Goal: Task Accomplishment & Management: Use online tool/utility

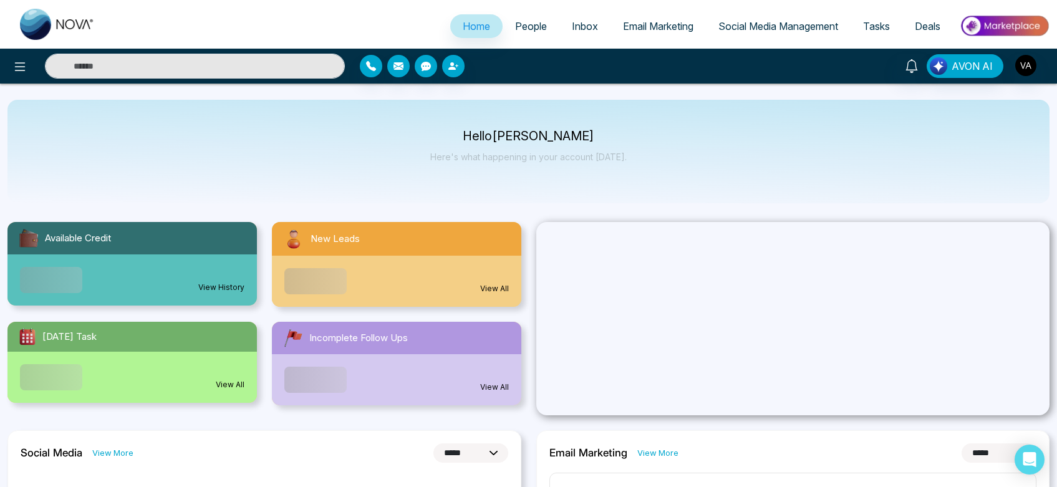
select select "*"
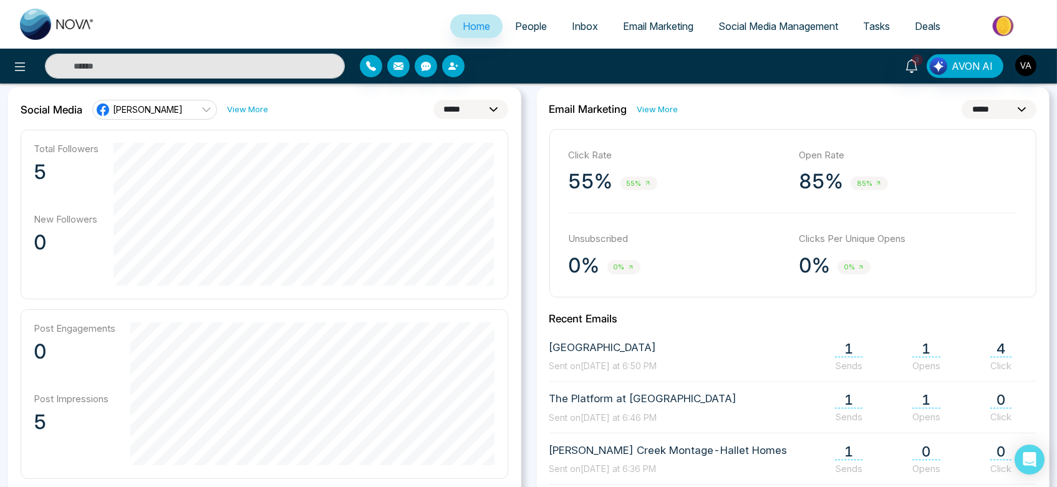
scroll to position [277, 0]
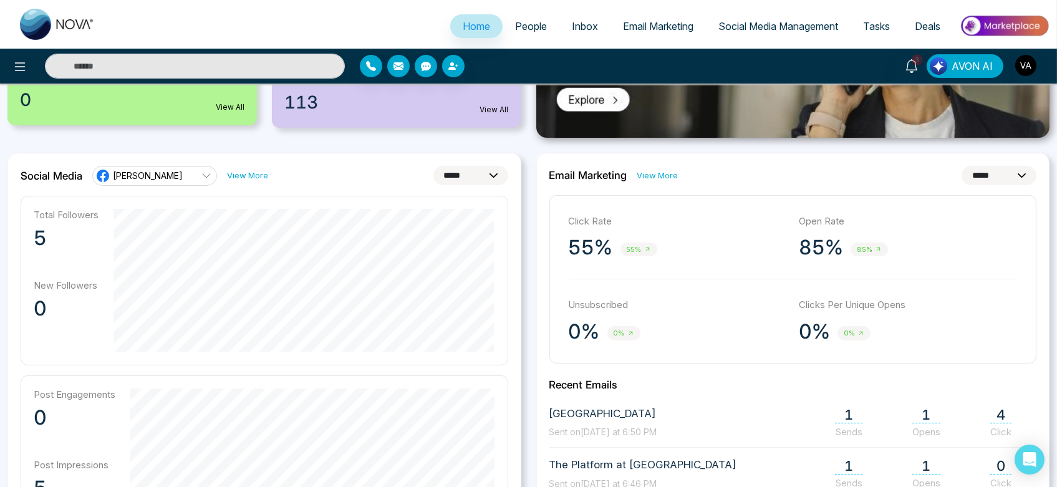
click at [653, 177] on link "View More" at bounding box center [657, 176] width 41 height 12
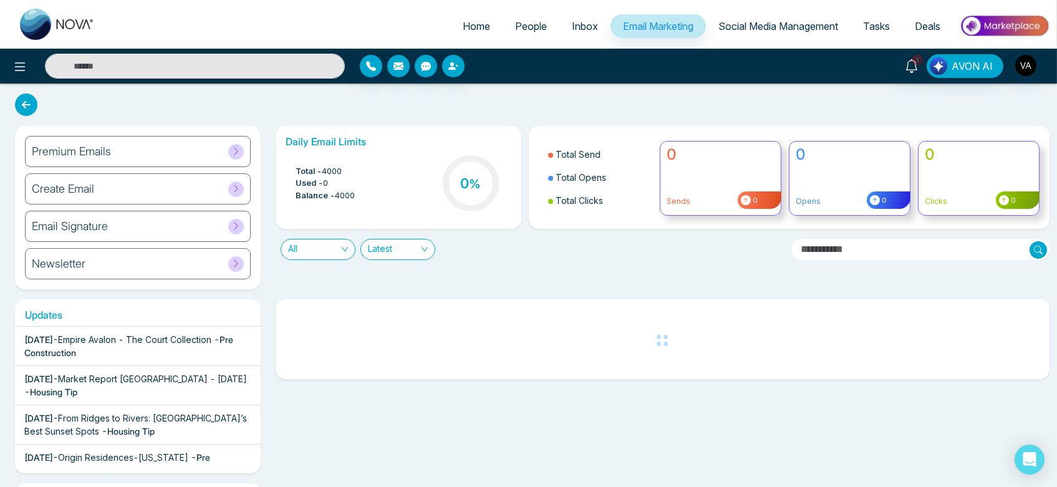
click at [469, 20] on span "Home" at bounding box center [476, 26] width 27 height 12
select select "*"
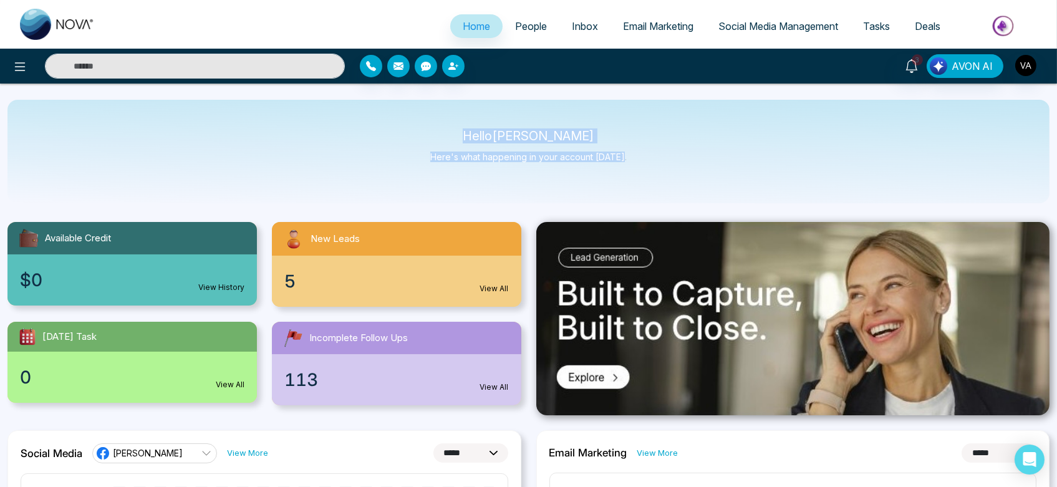
drag, startPoint x: 478, startPoint y: 129, endPoint x: 670, endPoint y: 188, distance: 200.8
click at [670, 188] on div "Hello [PERSON_NAME] Admin Here's what happening in your account [DATE]." at bounding box center [528, 151] width 1042 height 103
click at [483, 131] on p "Hello [PERSON_NAME]" at bounding box center [528, 136] width 196 height 11
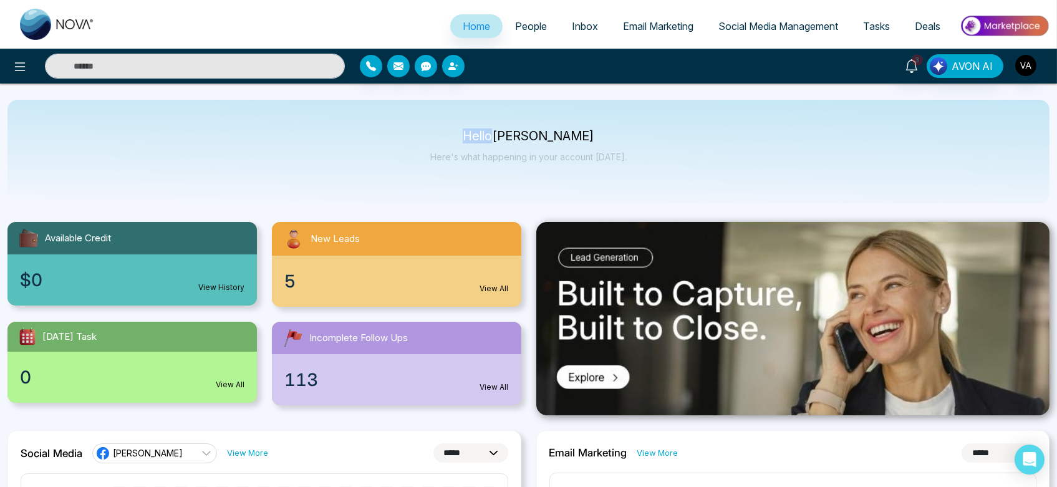
click at [483, 131] on p "Hello [PERSON_NAME]" at bounding box center [528, 136] width 196 height 11
click at [643, 163] on div "Hello [PERSON_NAME] Admin Here's what happening in your account [DATE]." at bounding box center [528, 151] width 1042 height 103
drag, startPoint x: 643, startPoint y: 163, endPoint x: 451, endPoint y: 143, distance: 193.1
click at [451, 143] on div "Hello [PERSON_NAME] Admin Here's what happening in your account [DATE]." at bounding box center [528, 151] width 1042 height 103
click at [451, 143] on div "Hello [PERSON_NAME] Admin Here's what happening in your account [DATE]." at bounding box center [528, 151] width 196 height 41
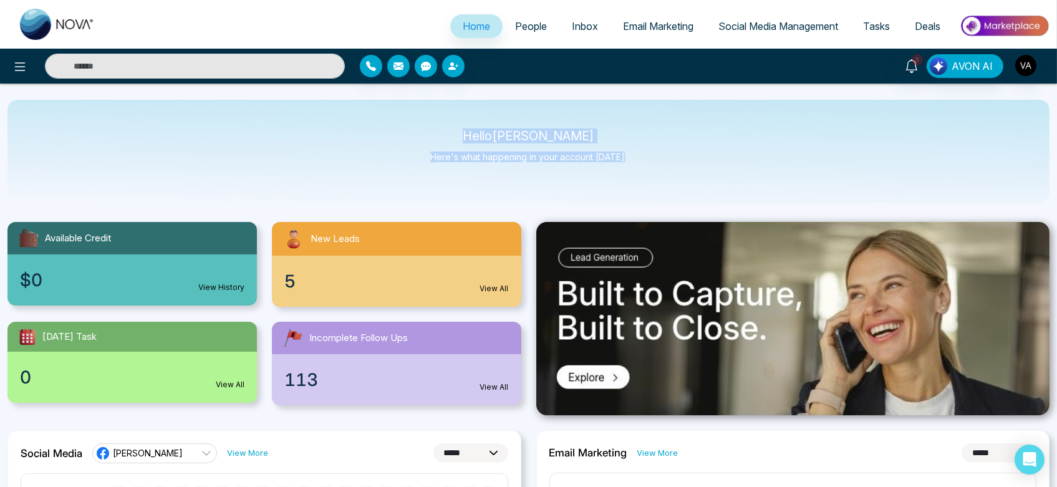
drag, startPoint x: 474, startPoint y: 137, endPoint x: 671, endPoint y: 165, distance: 199.6
click at [671, 165] on div "Hello [PERSON_NAME] Admin Here's what happening in your account [DATE]." at bounding box center [528, 151] width 1042 height 103
drag, startPoint x: 629, startPoint y: 154, endPoint x: 453, endPoint y: 128, distance: 178.4
click at [453, 128] on div "Hello [PERSON_NAME] Admin Here's what happening in your account [DATE]." at bounding box center [528, 151] width 1042 height 103
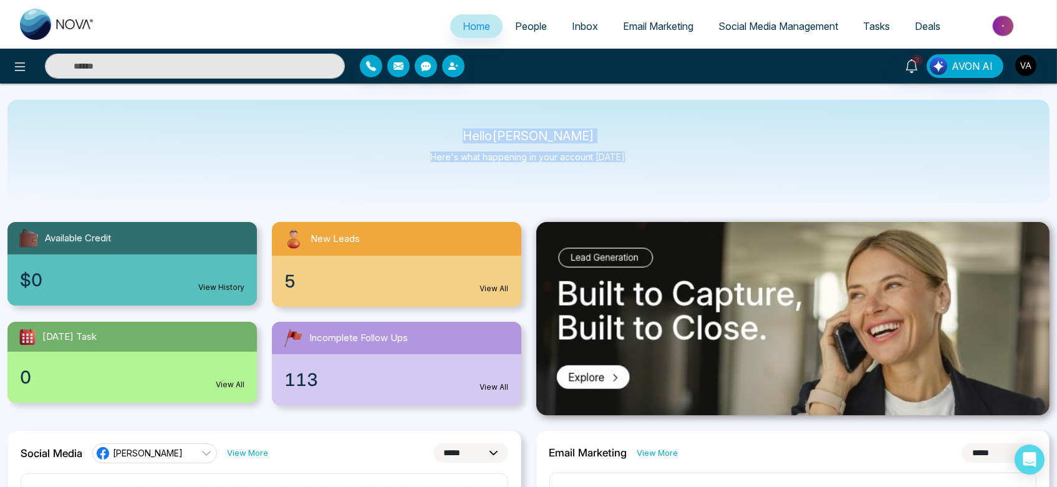
click at [453, 128] on div "Hello [PERSON_NAME] Admin Here's what happening in your account [DATE]." at bounding box center [528, 151] width 1042 height 103
drag, startPoint x: 472, startPoint y: 132, endPoint x: 750, endPoint y: 188, distance: 283.7
click at [750, 188] on div "Hello [PERSON_NAME] Admin Here's what happening in your account [DATE]." at bounding box center [528, 151] width 1042 height 103
click at [519, 25] on span "People" at bounding box center [531, 26] width 32 height 12
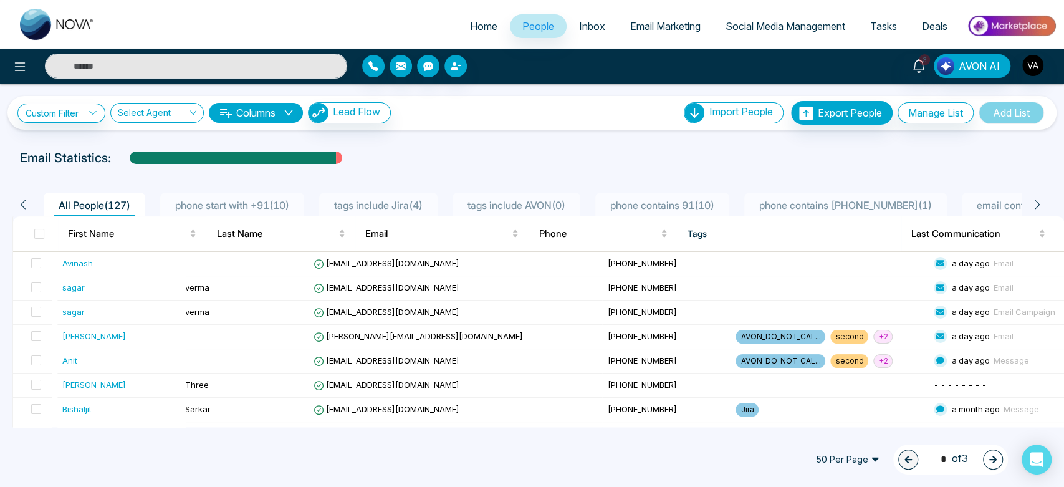
click at [478, 16] on link "Home" at bounding box center [484, 26] width 52 height 24
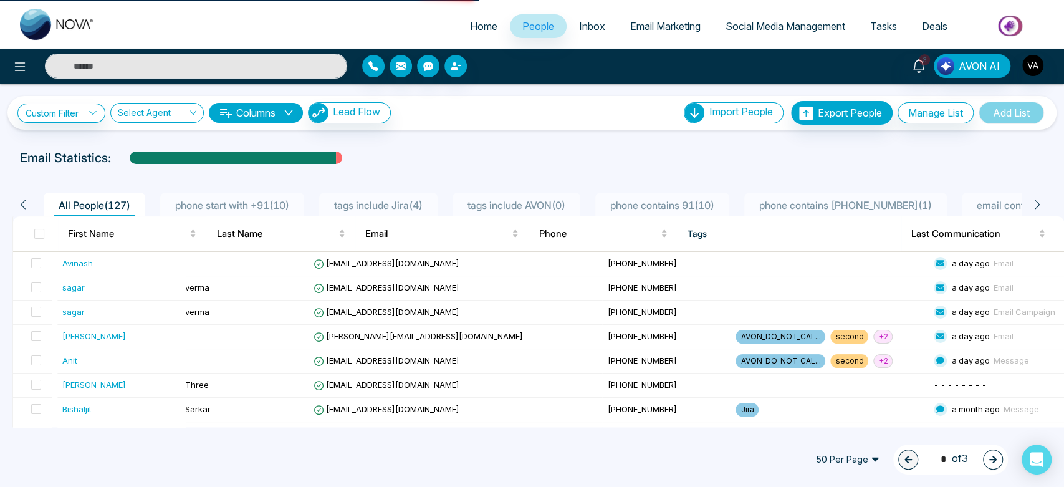
select select "*"
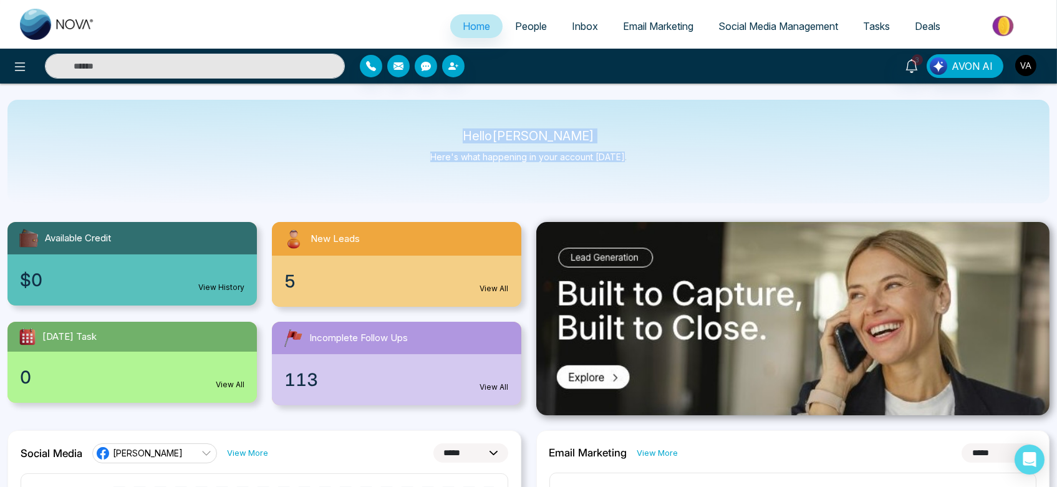
drag, startPoint x: 471, startPoint y: 131, endPoint x: 651, endPoint y: 168, distance: 183.4
click at [651, 168] on div "Hello [PERSON_NAME] Admin Here's what happening in your account [DATE]." at bounding box center [528, 151] width 1042 height 103
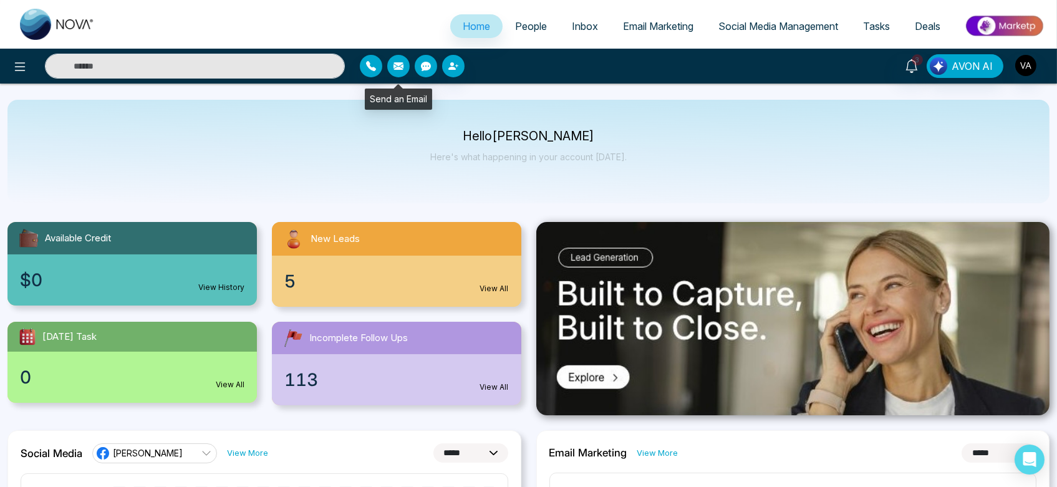
click at [404, 67] on button "button" at bounding box center [398, 66] width 22 height 22
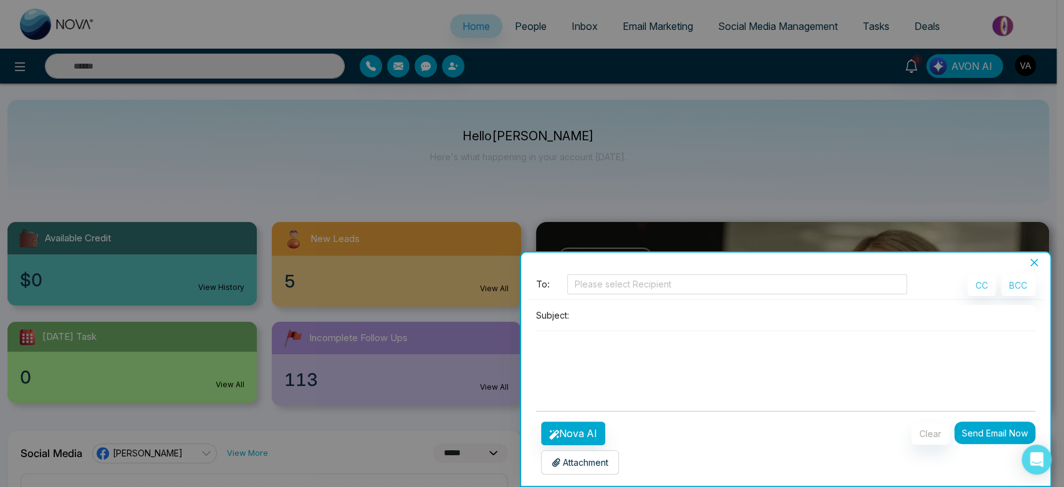
click at [1033, 261] on icon "close" at bounding box center [1034, 262] width 7 height 7
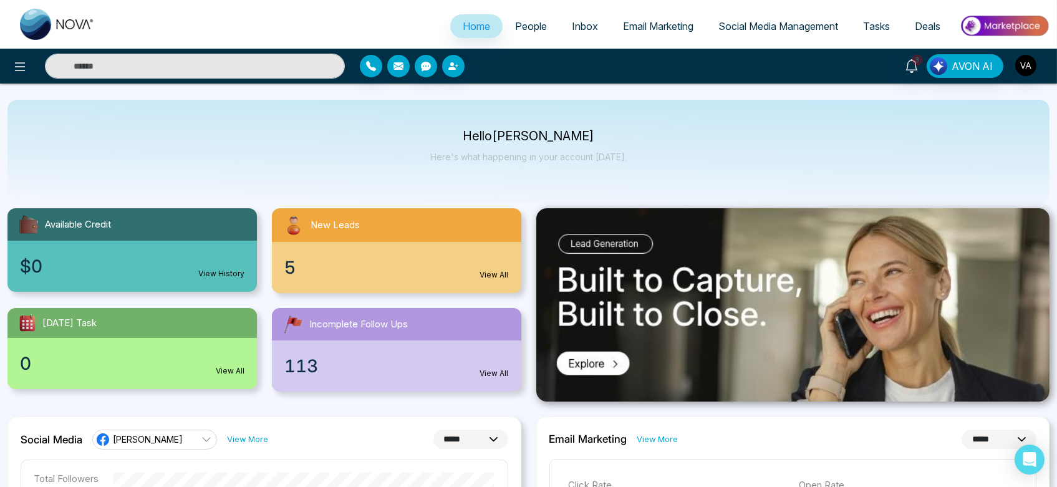
scroll to position [16, 0]
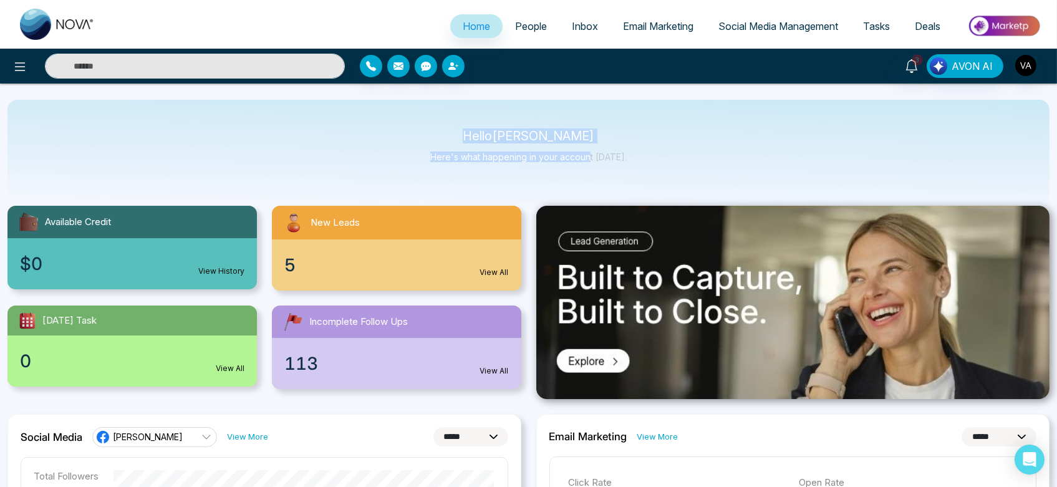
drag, startPoint x: 472, startPoint y: 138, endPoint x: 625, endPoint y: 180, distance: 158.2
click at [625, 180] on div "Hello [PERSON_NAME] Admin Here's what happening in your account [DATE]." at bounding box center [528, 151] width 1042 height 103
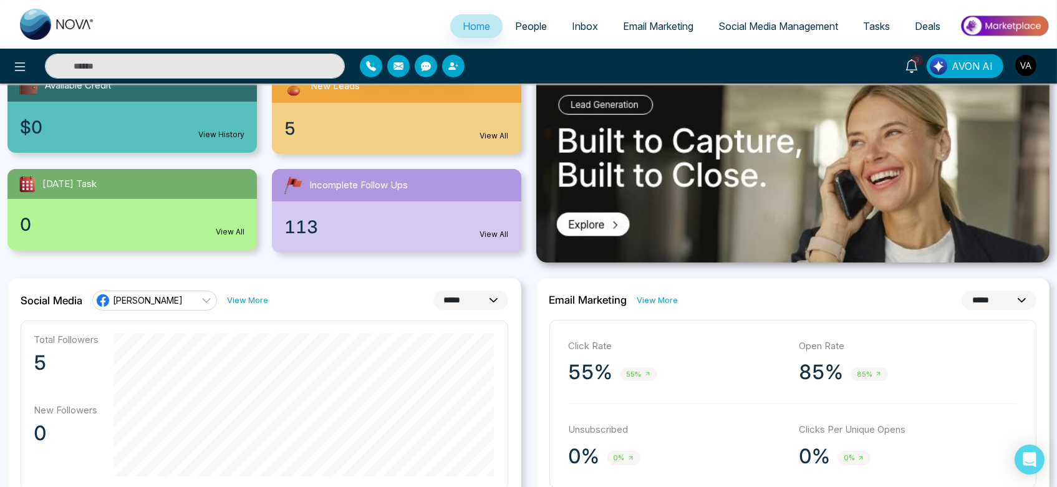
scroll to position [156, 0]
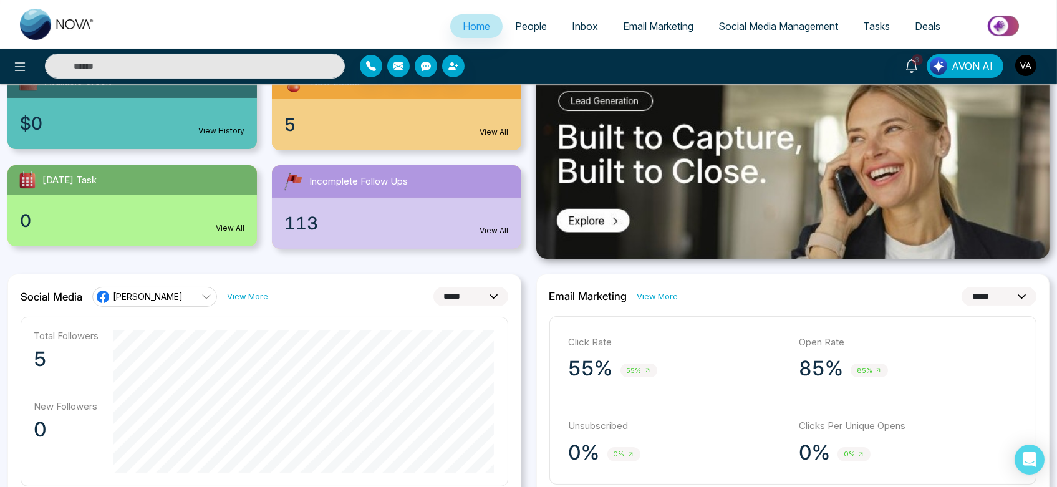
click at [461, 294] on select "**********" at bounding box center [470, 296] width 75 height 19
select select "*"
click at [433, 287] on select "**********" at bounding box center [470, 296] width 75 height 19
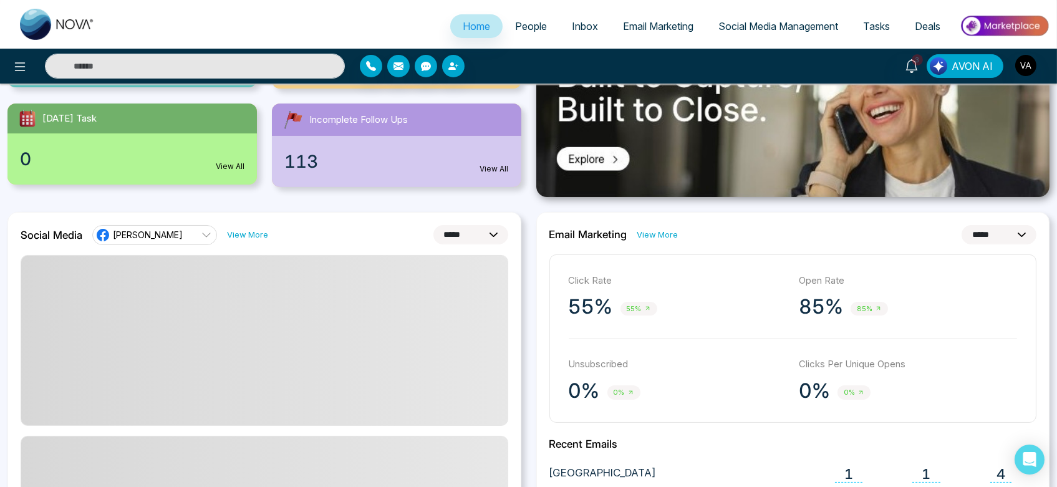
scroll to position [221, 0]
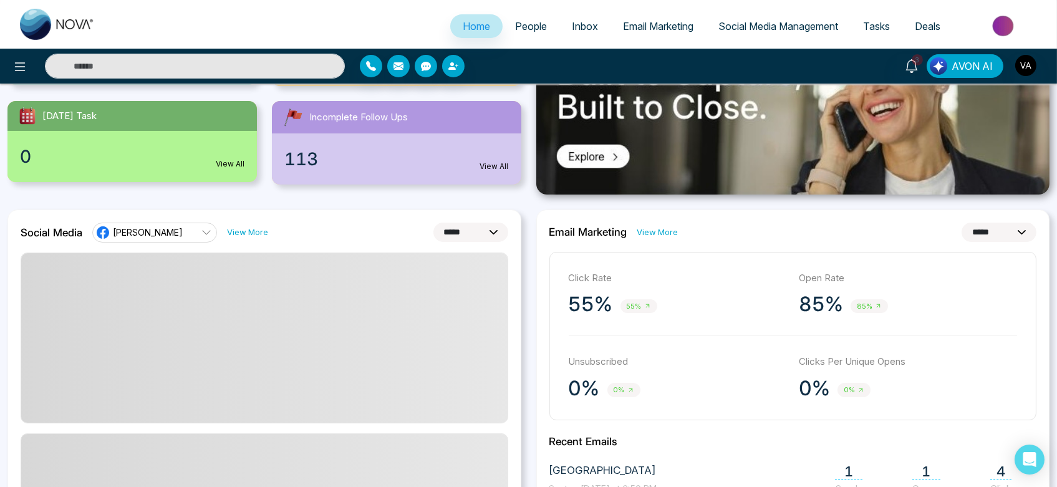
click at [668, 233] on link "View More" at bounding box center [657, 232] width 41 height 12
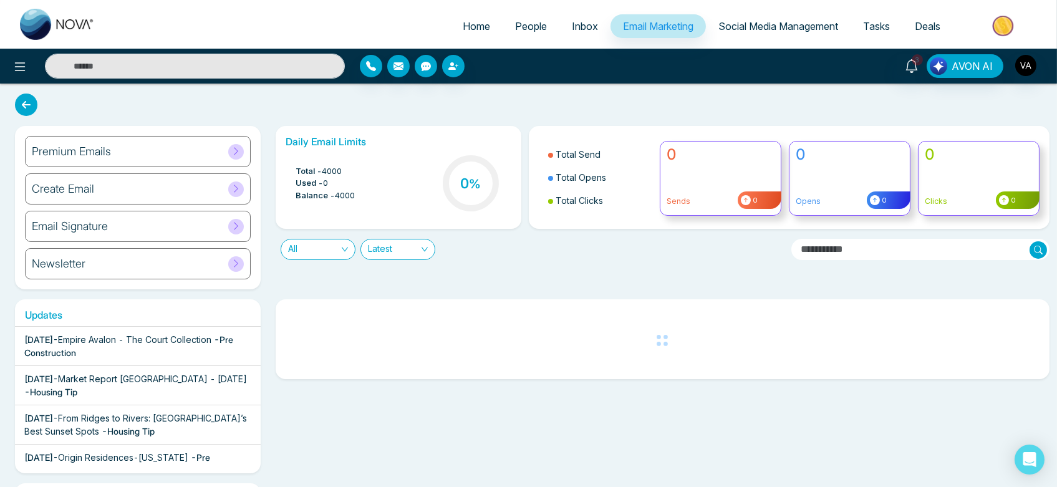
click at [462, 33] on link "Home" at bounding box center [476, 26] width 52 height 24
select select "*"
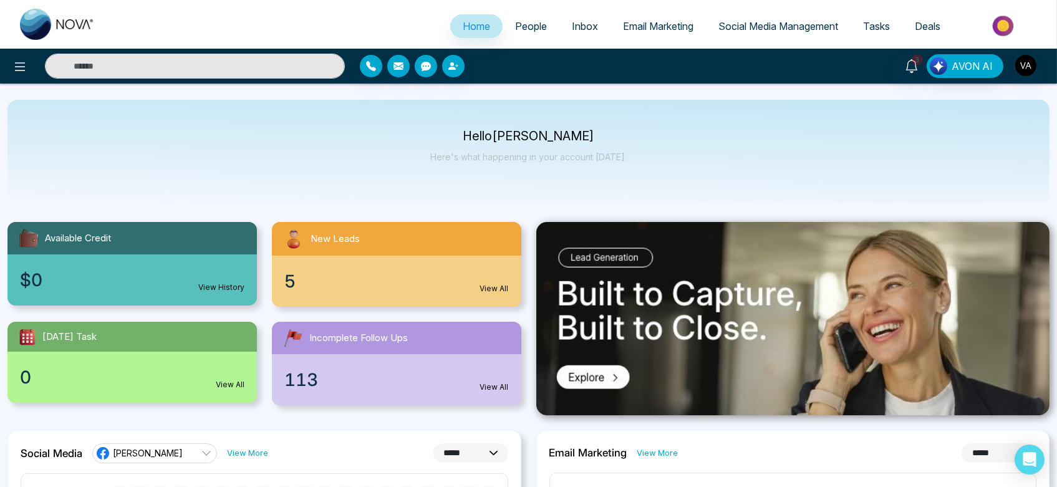
drag, startPoint x: 469, startPoint y: 128, endPoint x: 638, endPoint y: 170, distance: 174.6
click at [638, 170] on div "Hello [PERSON_NAME] Admin Here's what happening in your account [DATE]." at bounding box center [528, 151] width 1042 height 103
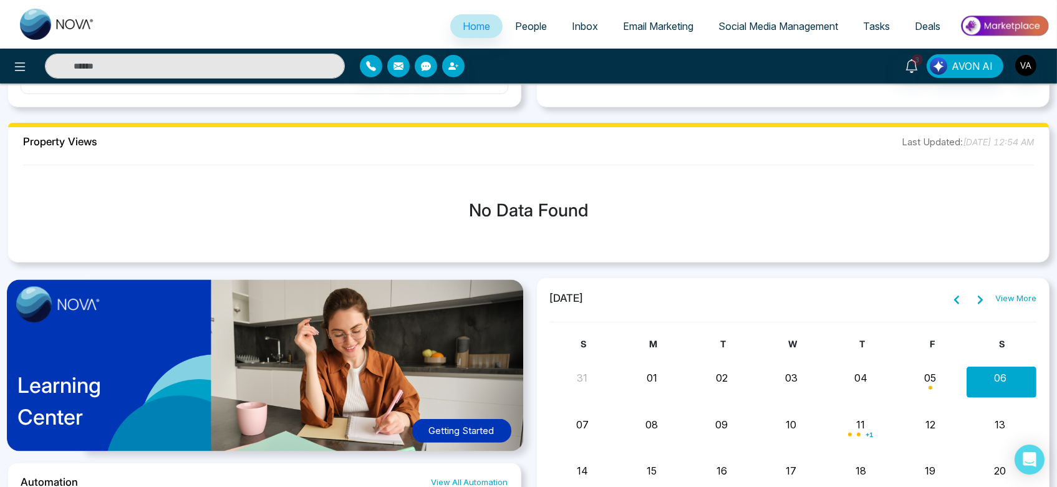
scroll to position [908, 0]
click at [402, 230] on div "No Data Found" at bounding box center [528, 210] width 1021 height 81
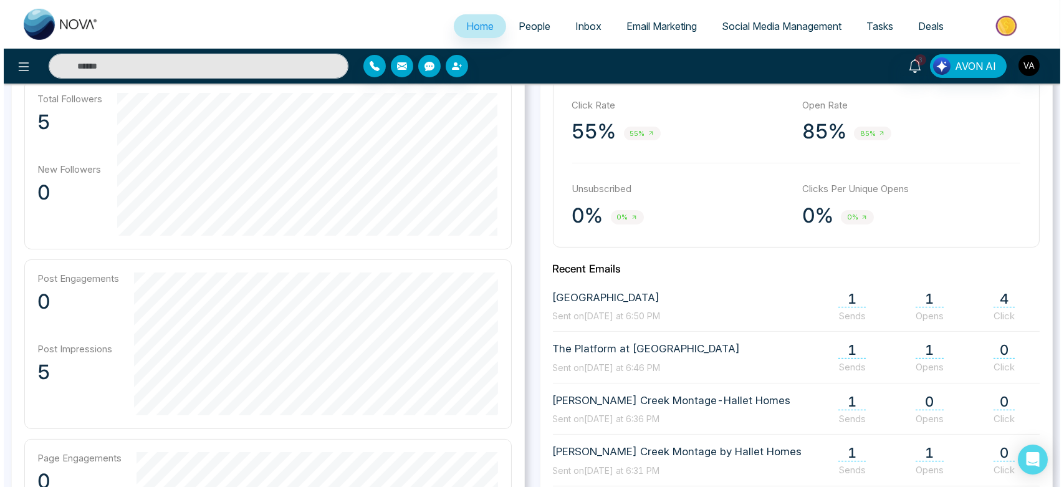
scroll to position [344, 0]
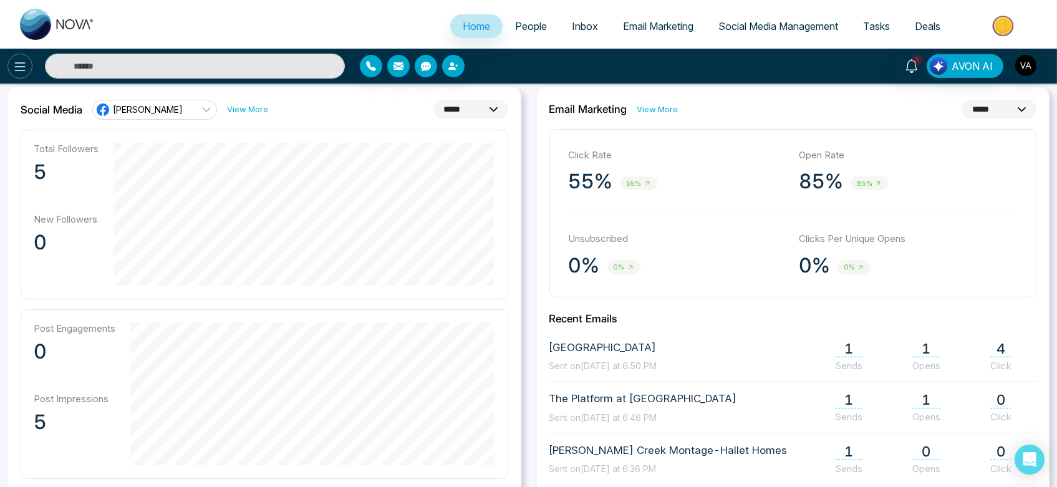
click at [12, 60] on icon at bounding box center [19, 66] width 15 height 15
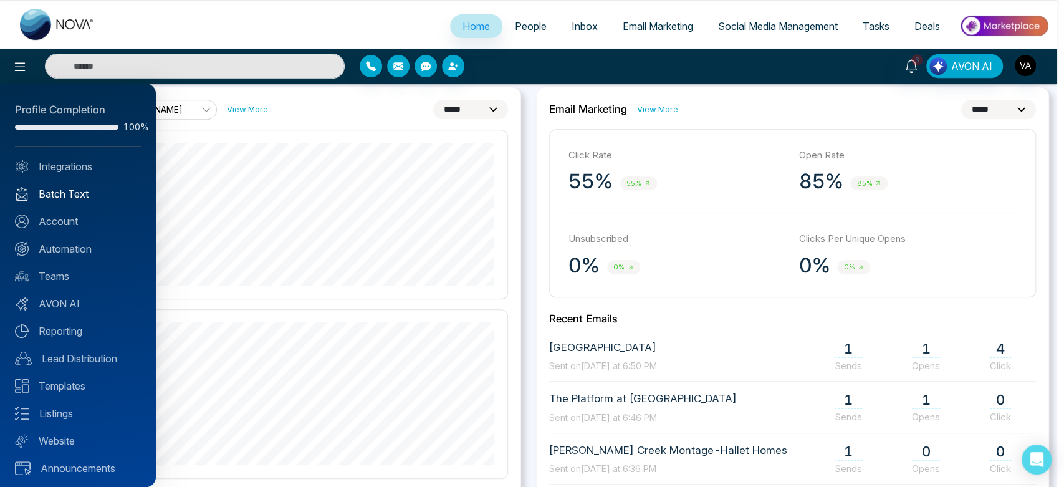
click at [72, 201] on link "Batch Text" at bounding box center [78, 193] width 126 height 15
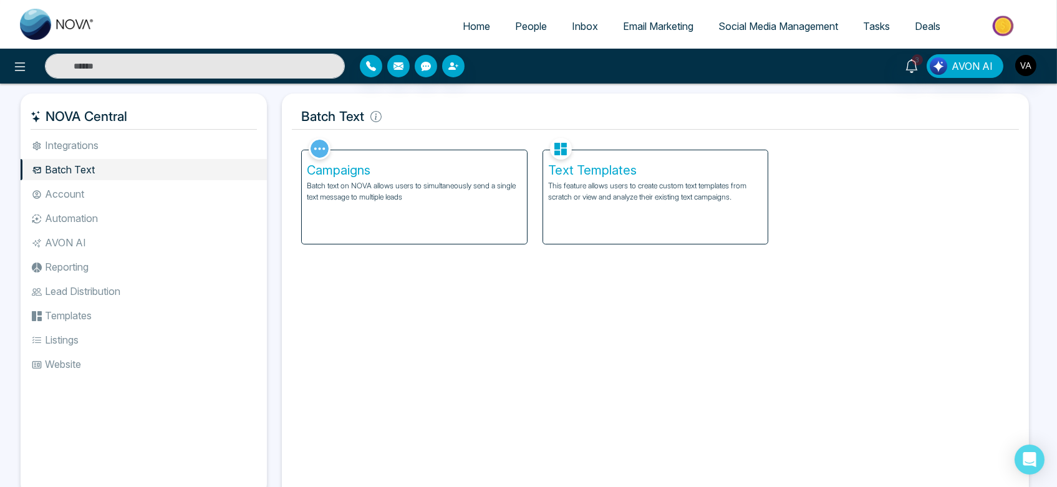
click at [408, 238] on div "Campaigns Batch text on NOVA allows users to simultaneously send a single text …" at bounding box center [414, 197] width 225 height 94
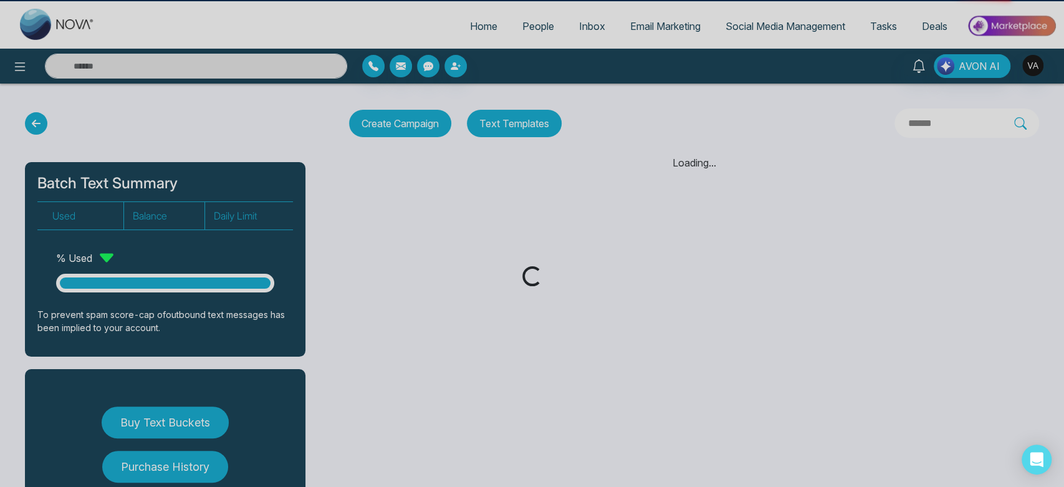
click at [493, 229] on div "Loading..." at bounding box center [532, 243] width 1064 height 487
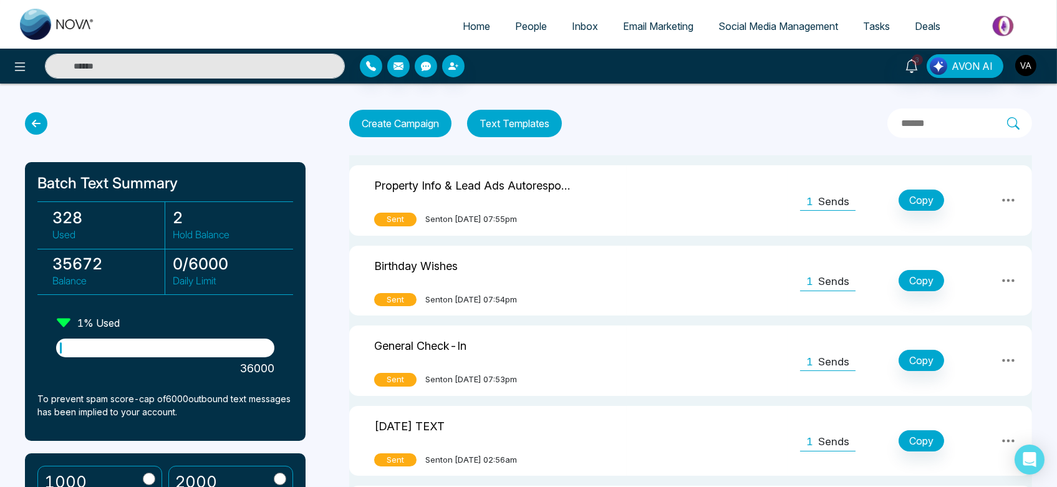
click at [394, 126] on button "Create Campaign" at bounding box center [400, 123] width 102 height 27
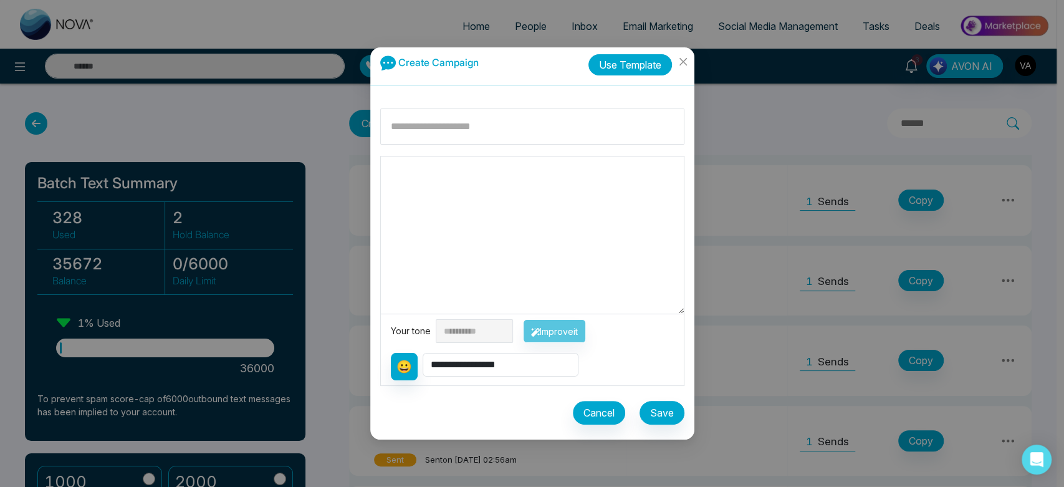
click at [630, 57] on button "Use Template" at bounding box center [631, 64] width 84 height 21
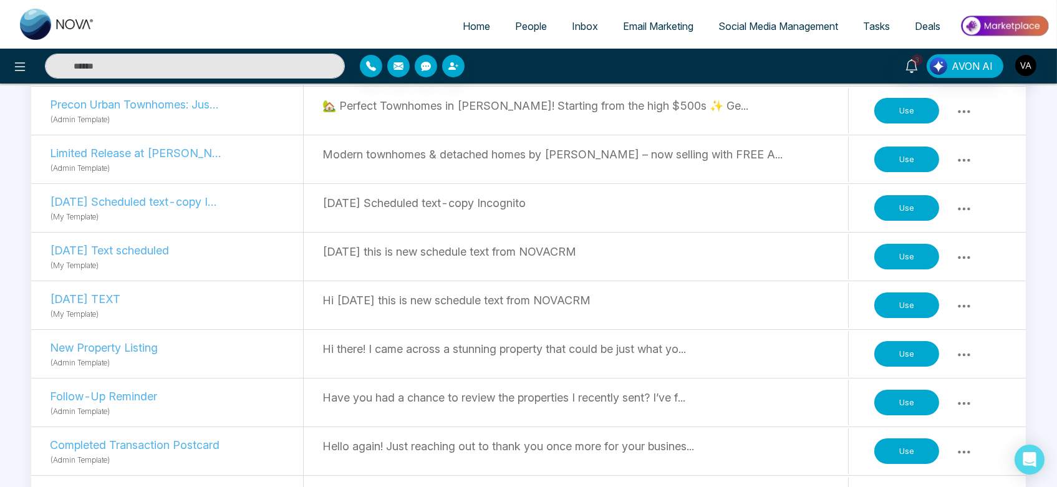
scroll to position [308, 0]
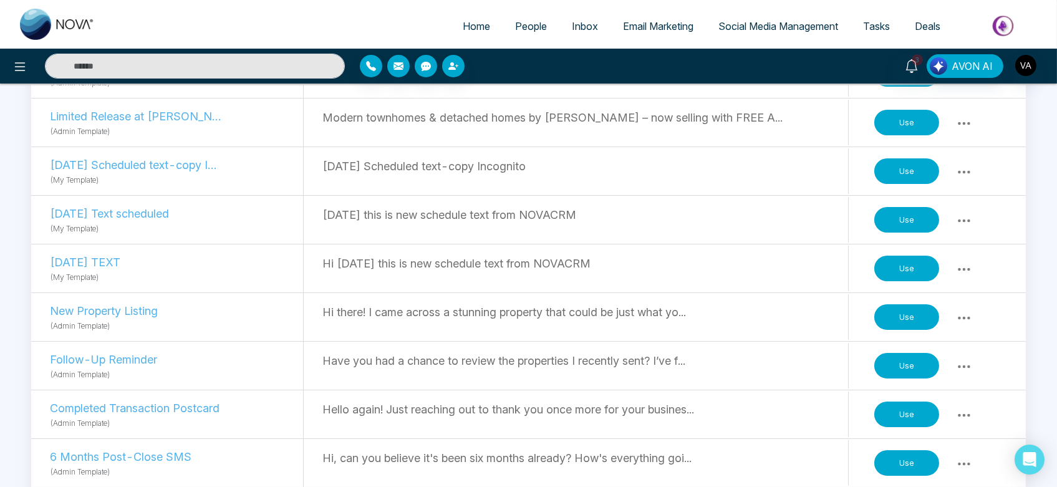
click at [910, 318] on button "Use" at bounding box center [906, 317] width 65 height 26
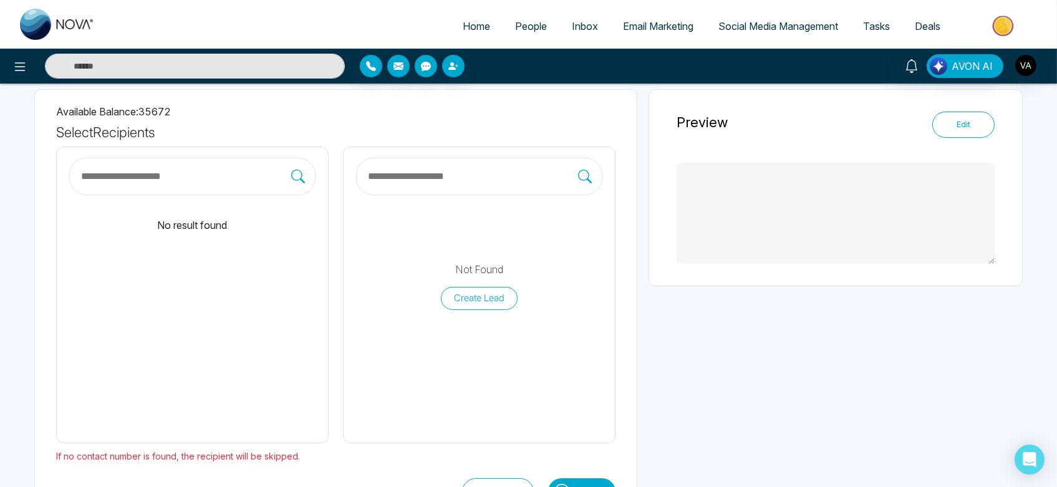
type textarea "**********"
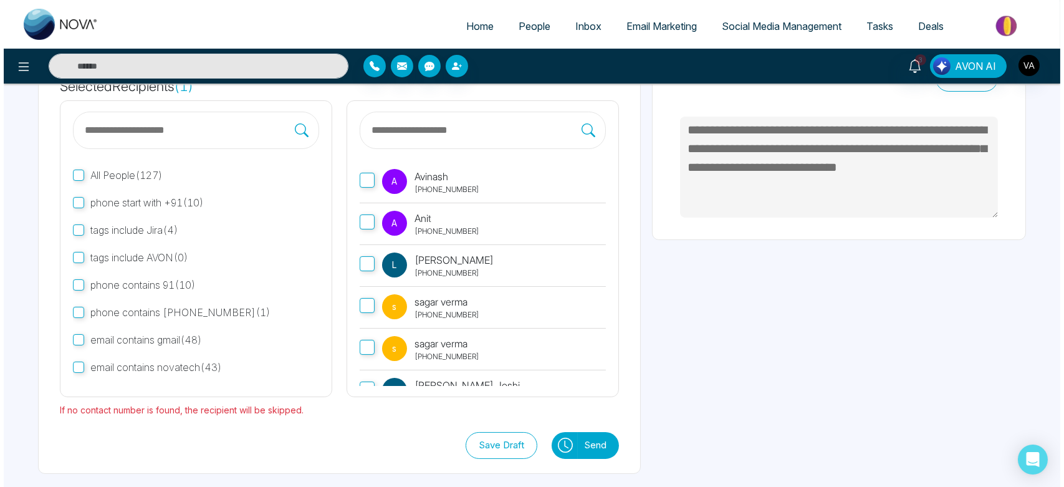
scroll to position [117, 0]
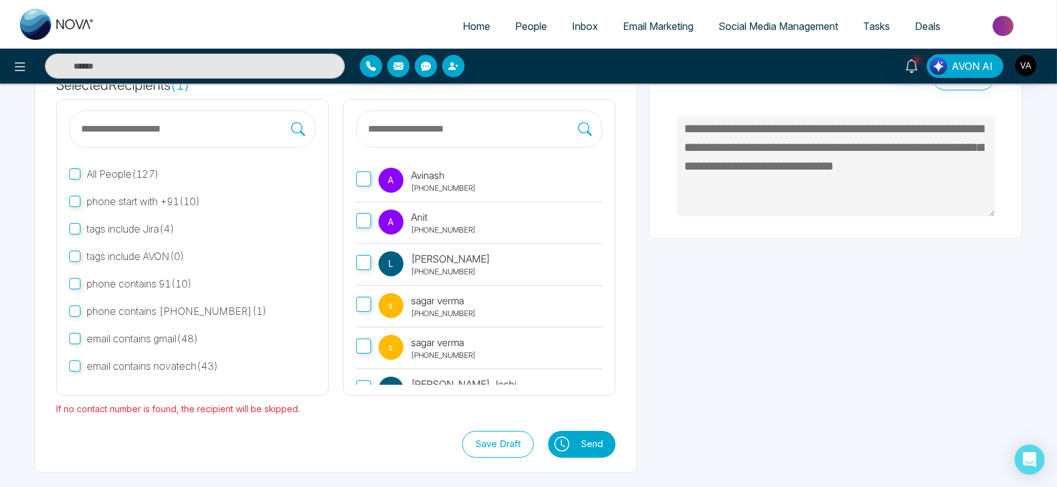
click at [553, 435] on button at bounding box center [561, 444] width 26 height 27
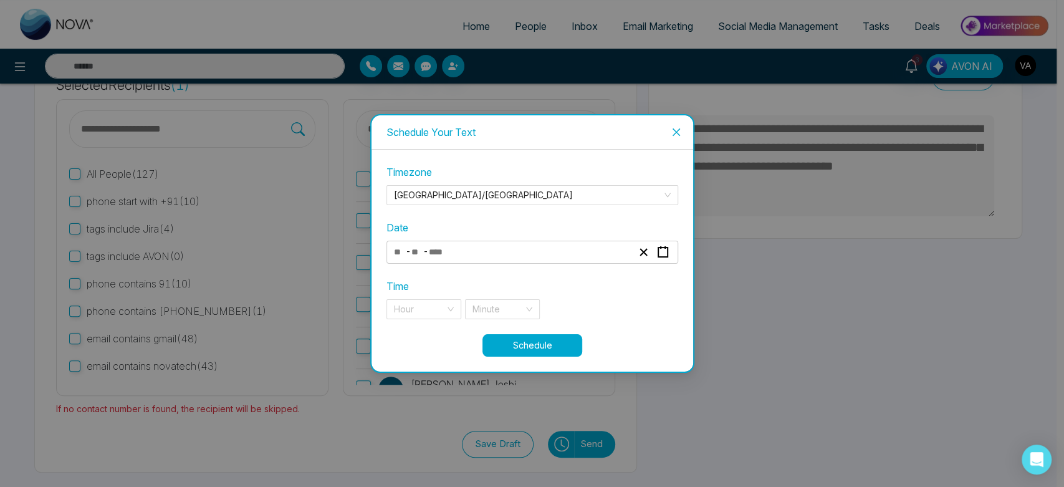
click at [553, 435] on div "Schedule Your Text Timezone [GEOGRAPHIC_DATA]/[GEOGRAPHIC_DATA] Date - - Time H…" at bounding box center [532, 243] width 1064 height 487
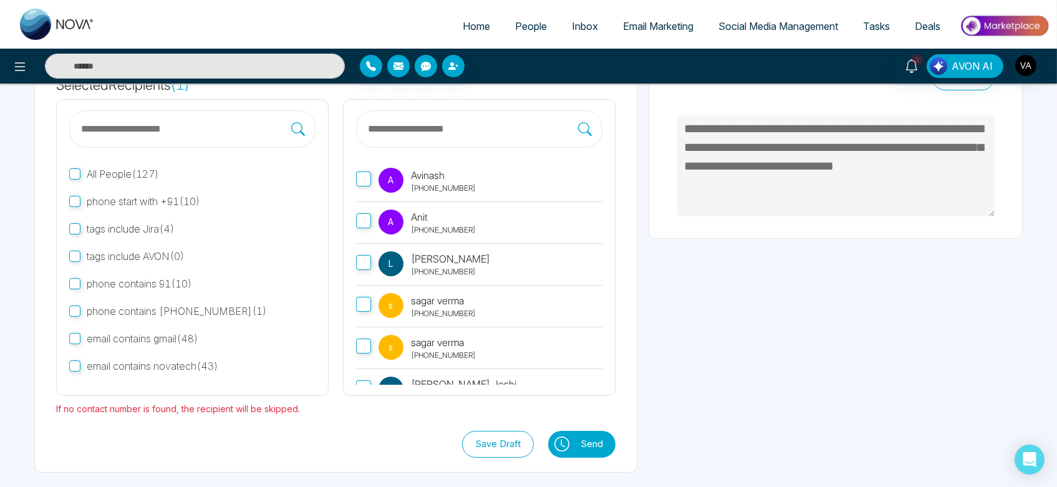
click at [562, 445] on icon at bounding box center [561, 443] width 15 height 15
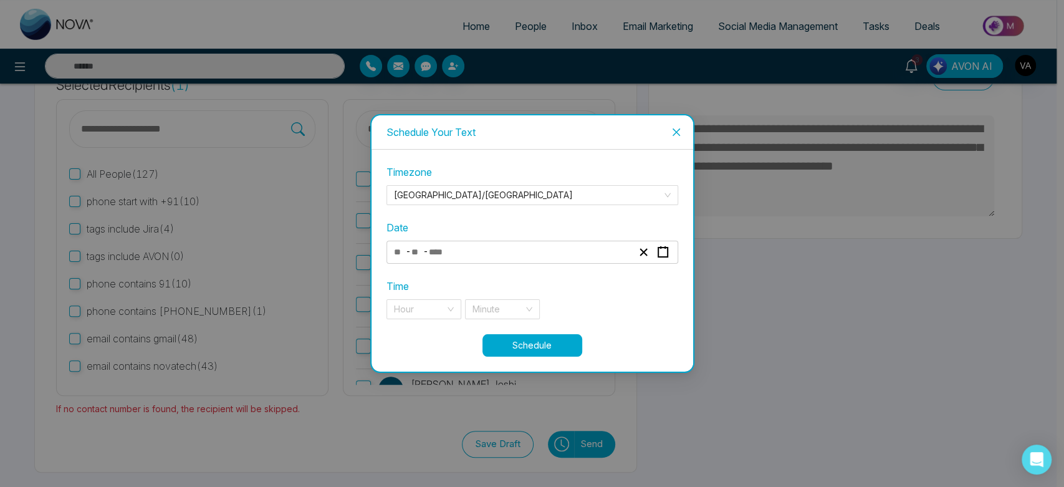
click at [550, 258] on div "- -" at bounding box center [513, 252] width 242 height 17
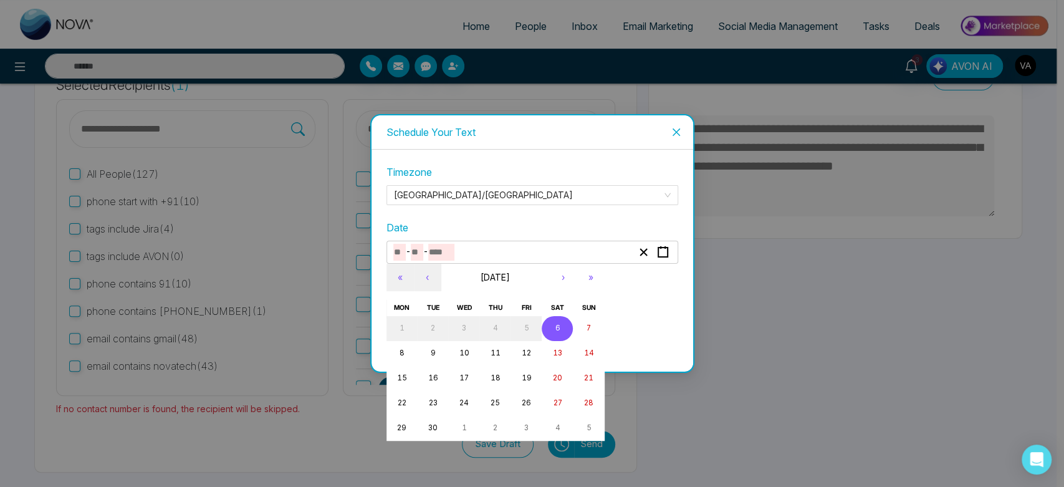
click at [555, 335] on button "6" at bounding box center [557, 328] width 31 height 25
type input "*"
type input "****"
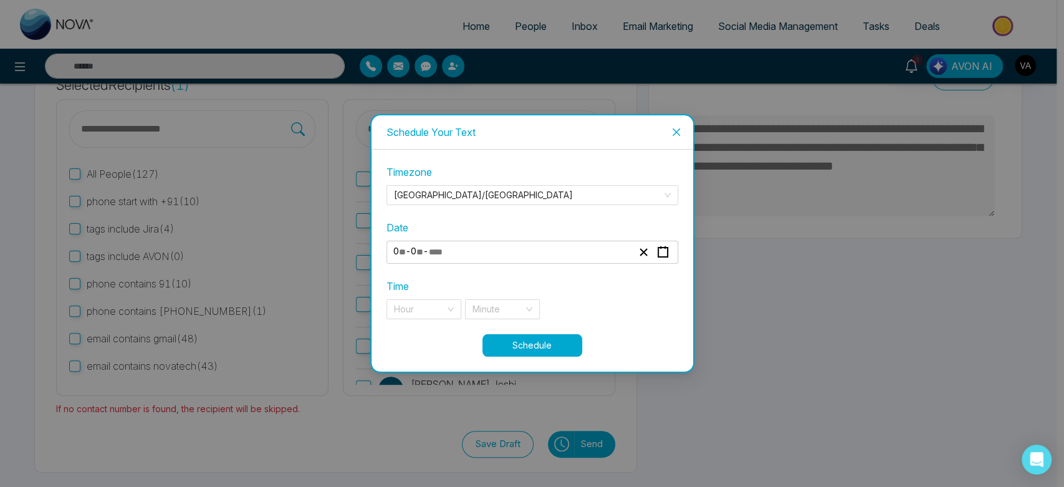
click at [514, 251] on div "**********" at bounding box center [513, 252] width 242 height 17
click at [478, 251] on div "**********" at bounding box center [513, 252] width 242 height 17
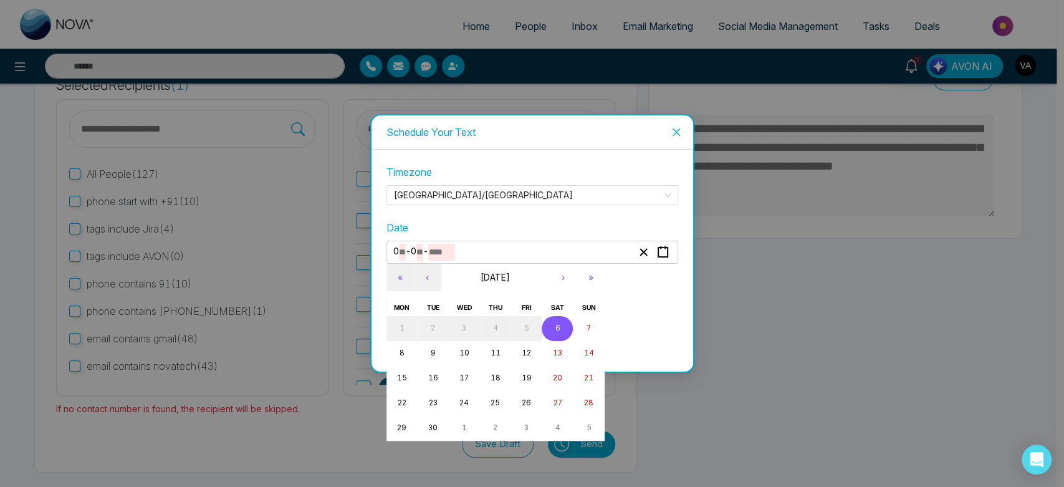
click at [442, 251] on input "****" at bounding box center [441, 252] width 26 height 17
click at [395, 353] on button "8" at bounding box center [402, 353] width 31 height 25
type input "*"
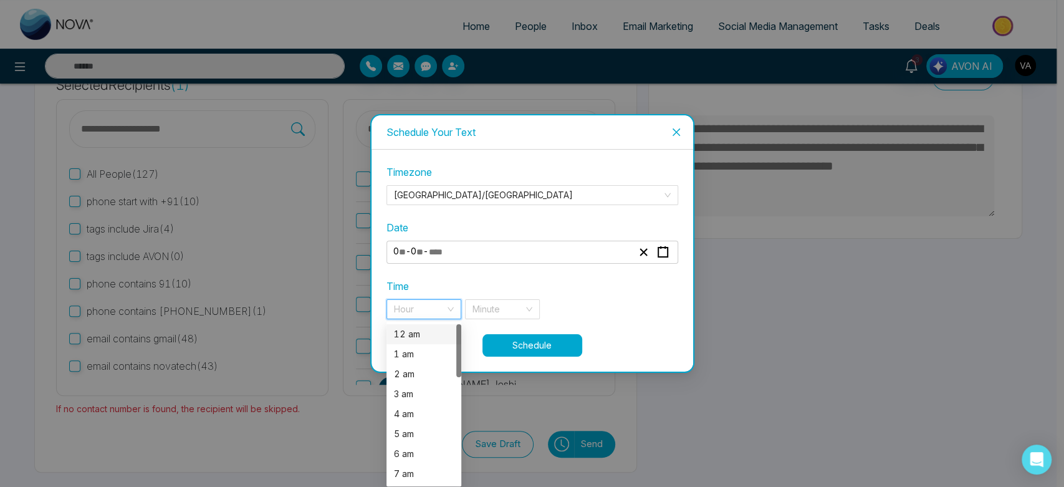
click at [413, 309] on input "search" at bounding box center [419, 309] width 51 height 19
click at [418, 329] on div "12 am" at bounding box center [424, 334] width 60 height 14
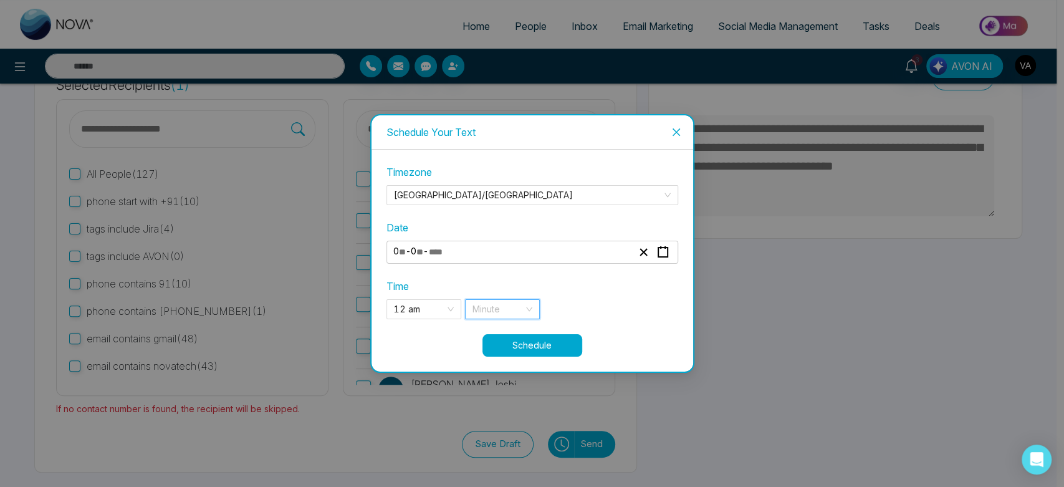
click at [484, 307] on input "search" at bounding box center [498, 309] width 51 height 19
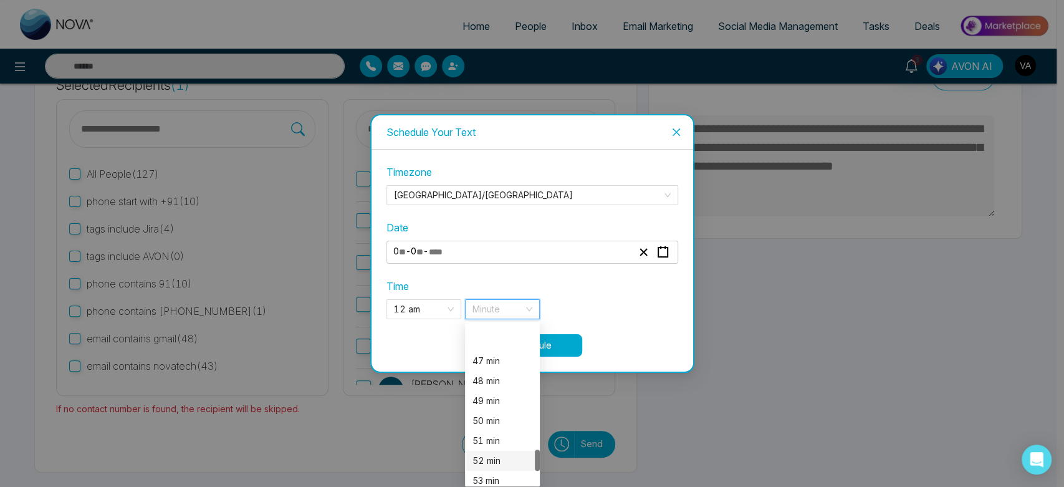
scroll to position [1037, 0]
click at [427, 297] on div "Time 12 am 0 1 12 am 1 am 2 am 3 am 4 am 5 am 6 am 7 am 8 am 9 am Minute 52 53 …" at bounding box center [533, 299] width 292 height 41
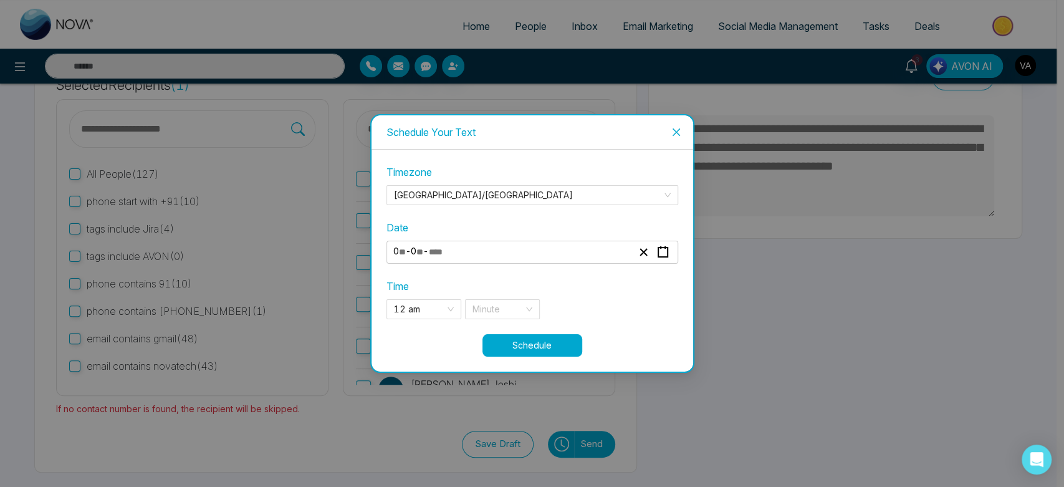
click at [428, 298] on div "Time 12 am 0 1 12 am 1 am 2 am 3 am 4 am 5 am 6 am 7 am 8 am 9 am Minute 52 53 …" at bounding box center [533, 299] width 292 height 41
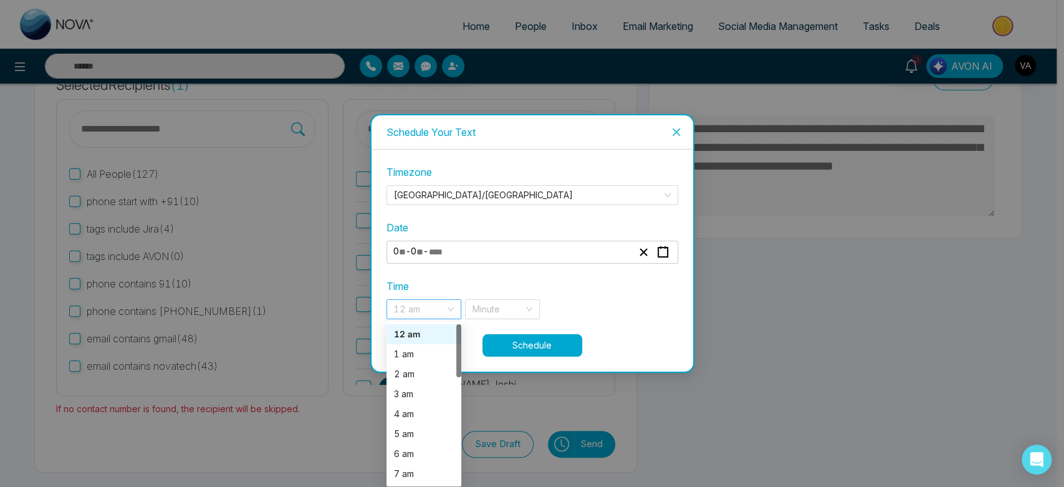
click at [428, 313] on span "12 am" at bounding box center [424, 309] width 60 height 19
click at [410, 405] on div "8 pm" at bounding box center [424, 414] width 75 height 20
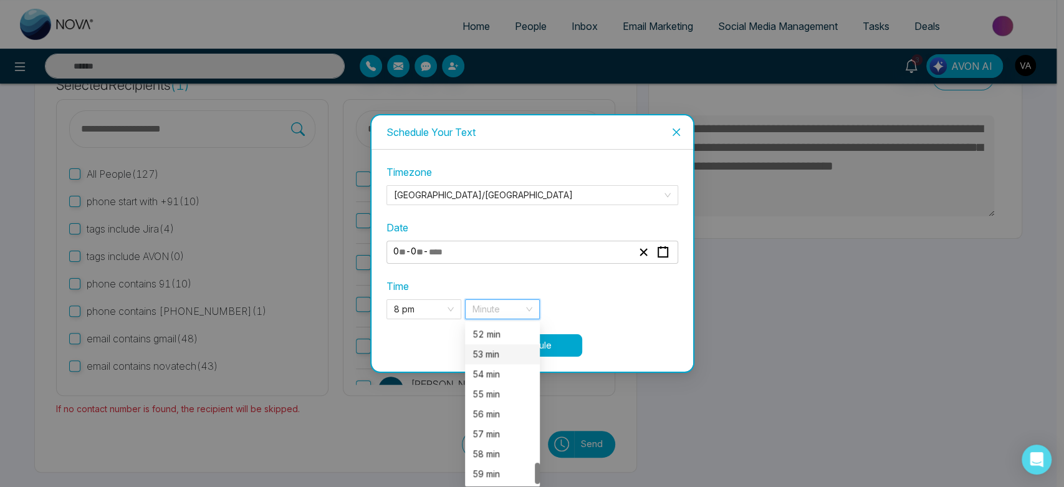
click at [513, 302] on input "search" at bounding box center [498, 309] width 51 height 19
click at [493, 418] on div "56 min" at bounding box center [503, 414] width 60 height 14
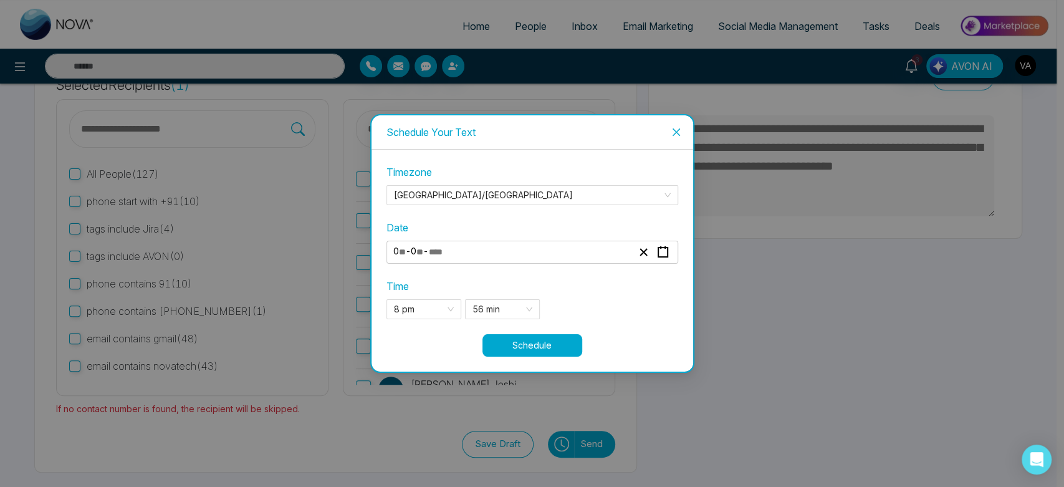
click at [558, 340] on button "Schedule" at bounding box center [533, 345] width 100 height 22
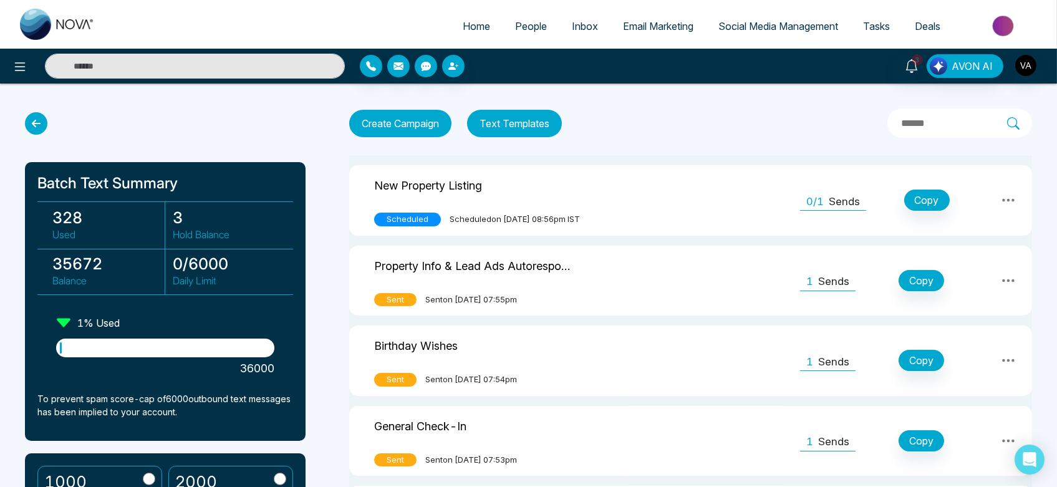
click at [516, 128] on button "Text Templates" at bounding box center [514, 123] width 95 height 27
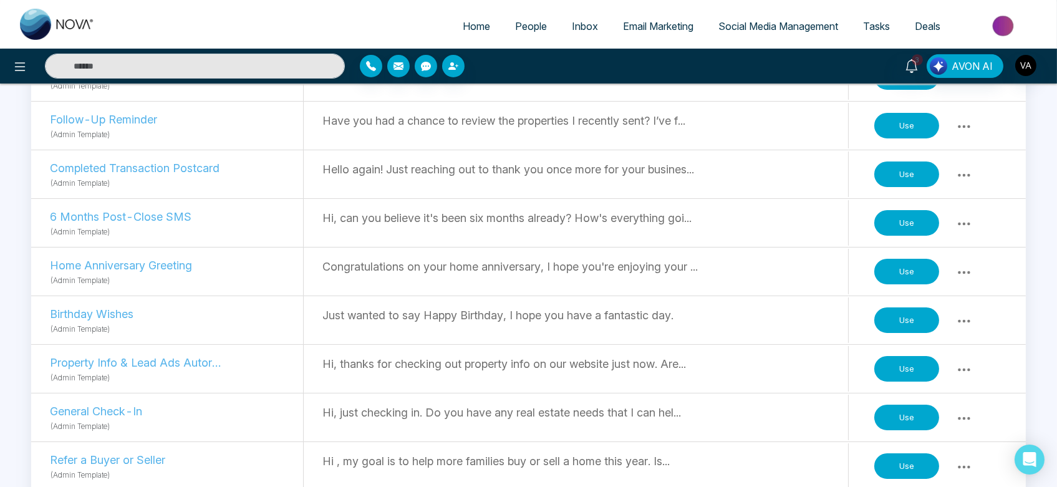
scroll to position [549, 0]
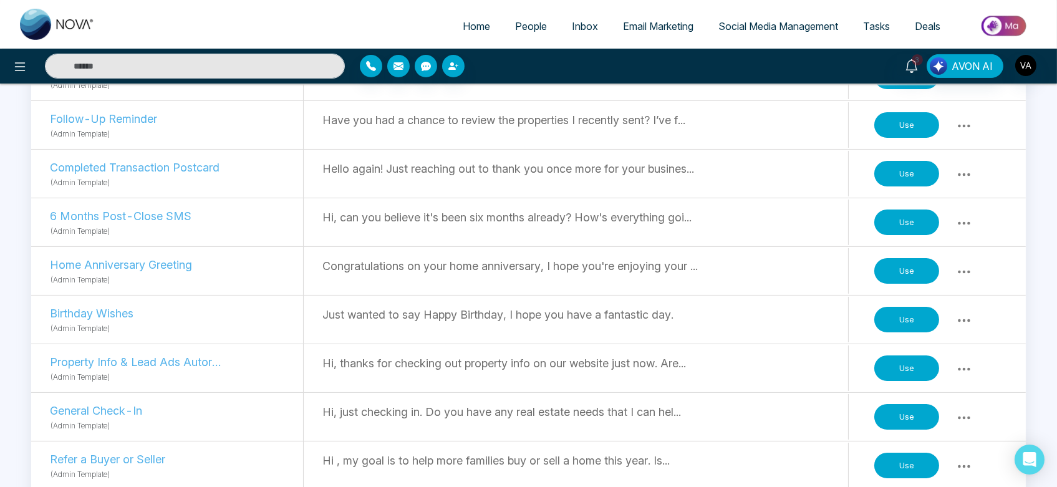
click at [899, 364] on button "Use" at bounding box center [906, 368] width 65 height 26
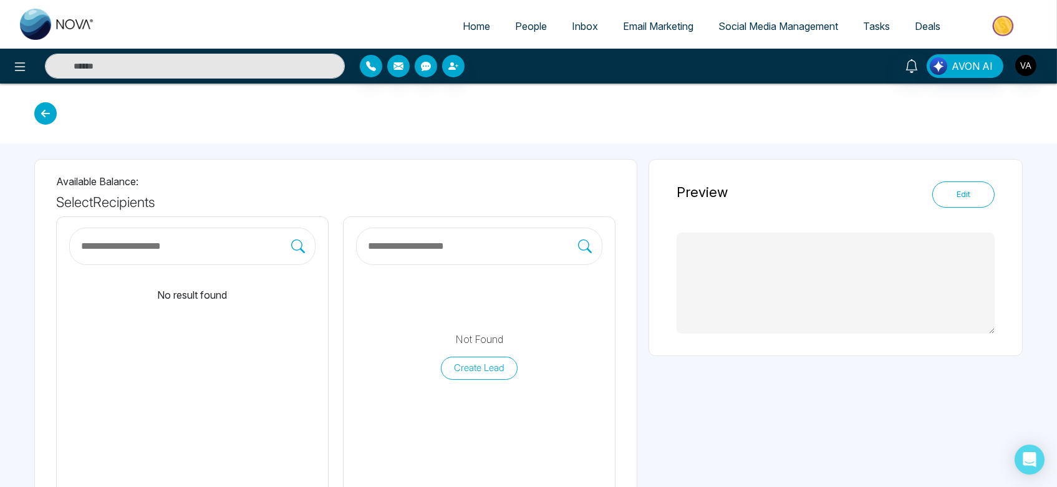
type textarea "**********"
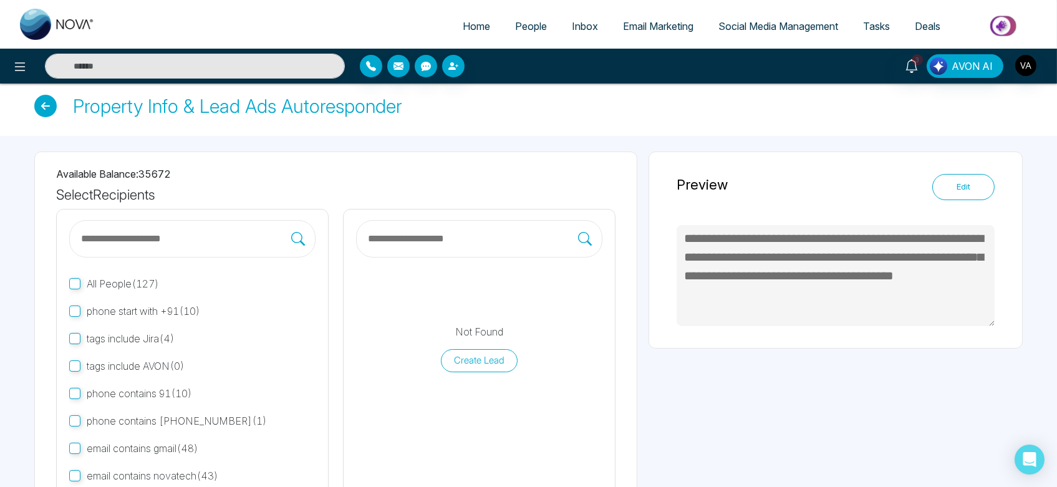
scroll to position [8, 0]
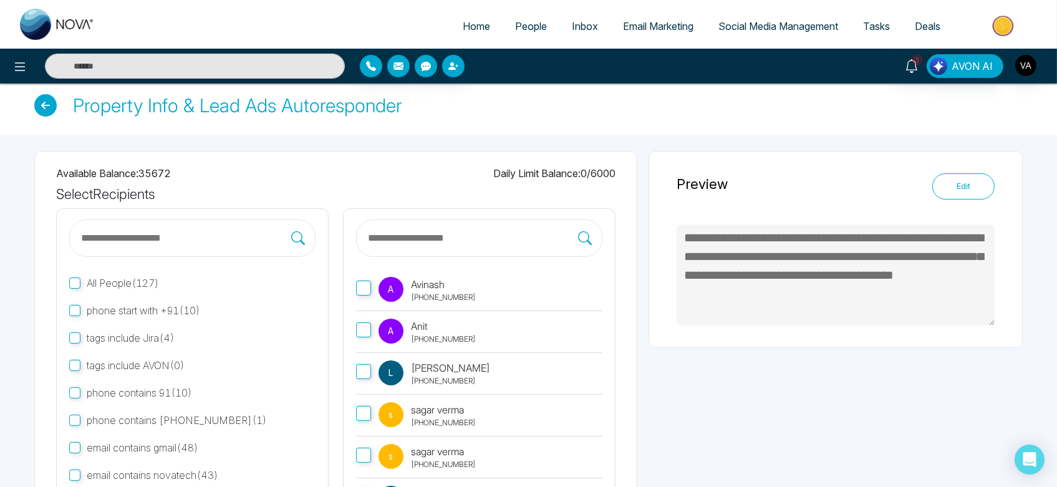
click at [371, 333] on label "A Anit [PHONE_NUMBER]" at bounding box center [479, 332] width 246 height 42
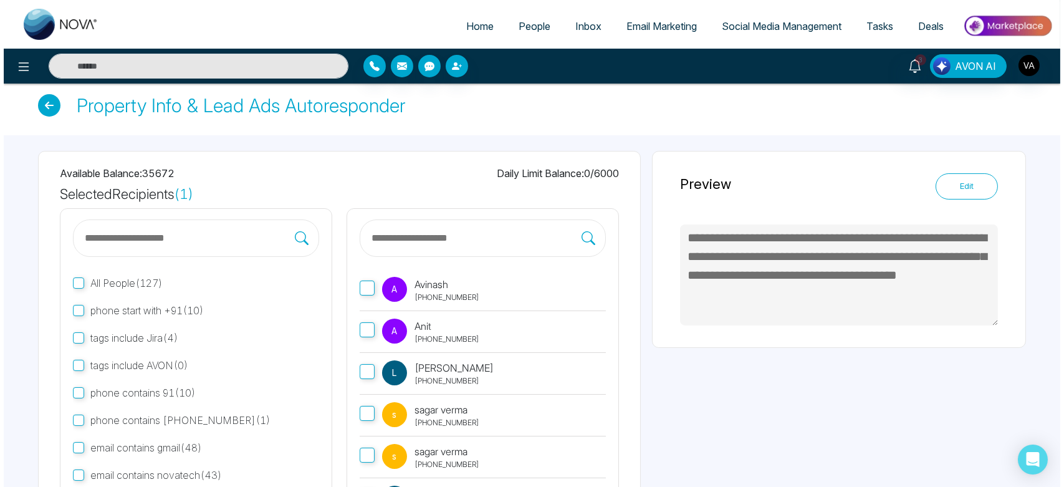
scroll to position [117, 0]
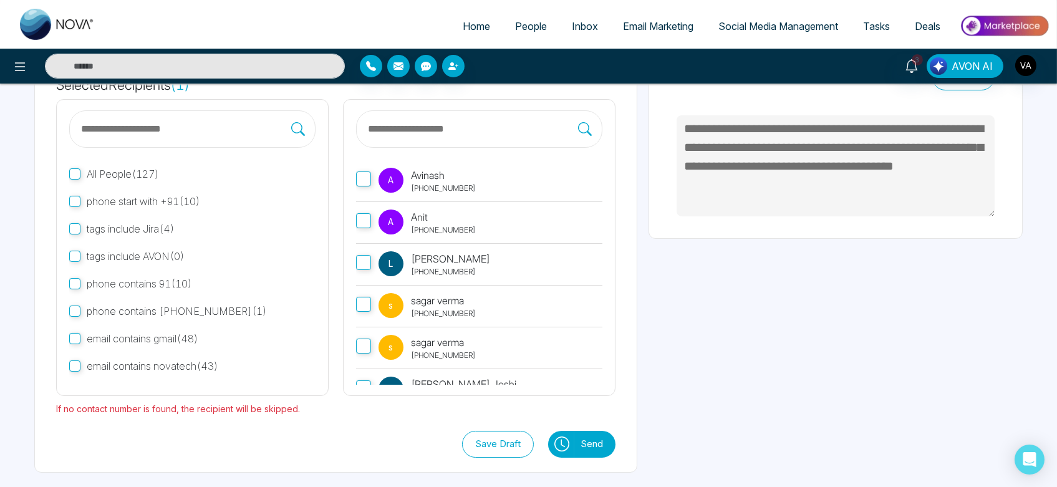
click at [569, 446] on icon at bounding box center [561, 443] width 15 height 15
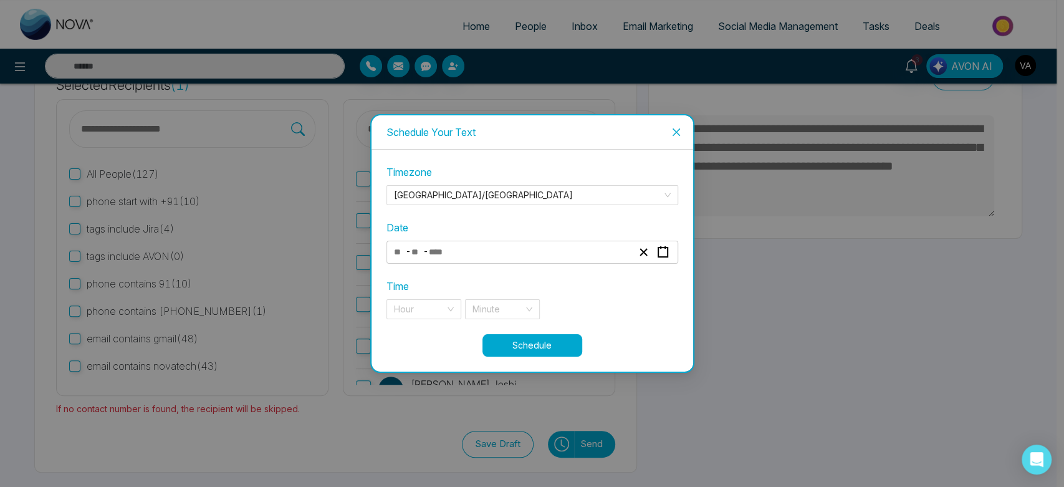
click at [565, 259] on div "- -" at bounding box center [513, 252] width 242 height 17
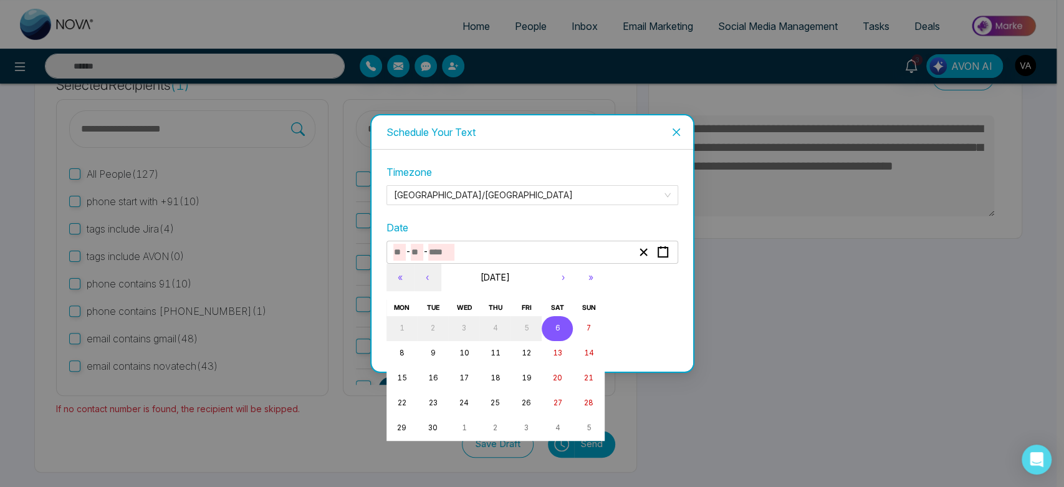
click at [561, 334] on button "6" at bounding box center [557, 328] width 31 height 25
type input "*"
type input "****"
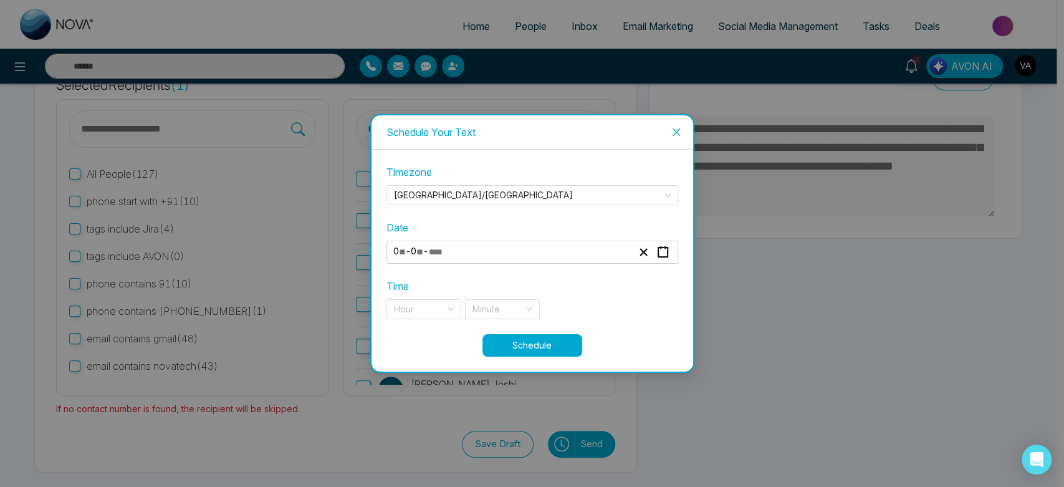
click at [668, 130] on span "Close" at bounding box center [677, 132] width 34 height 34
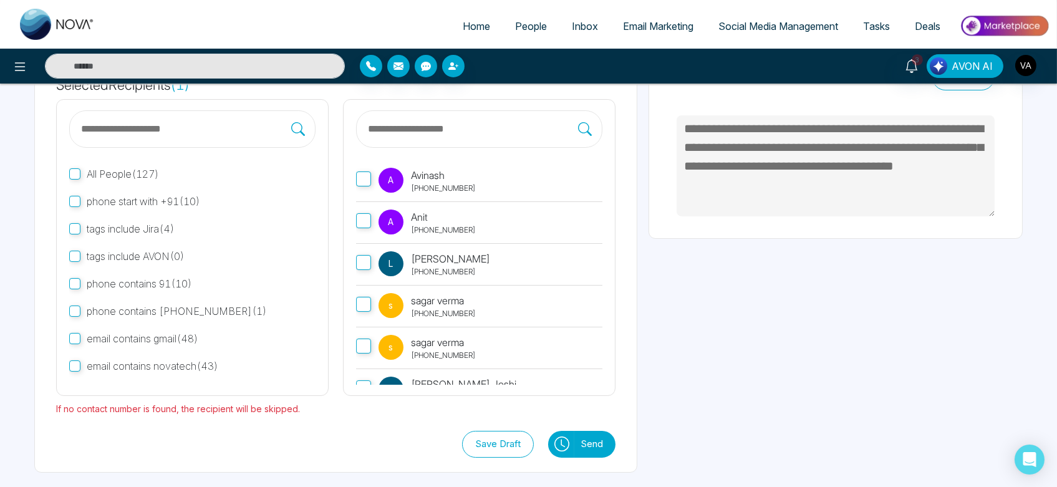
click at [596, 443] on button "Send" at bounding box center [594, 444] width 41 height 27
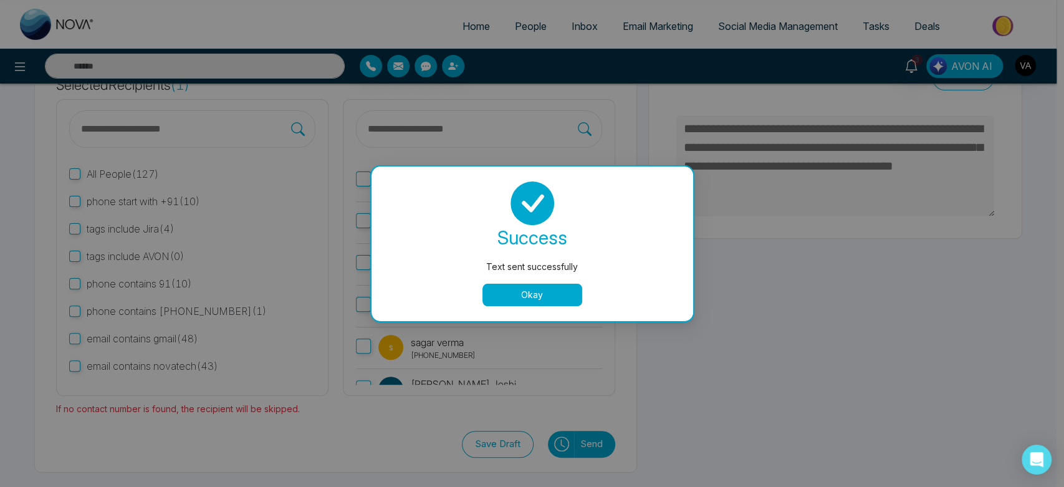
click at [529, 276] on div "success Text sent successfully Okay" at bounding box center [533, 243] width 292 height 125
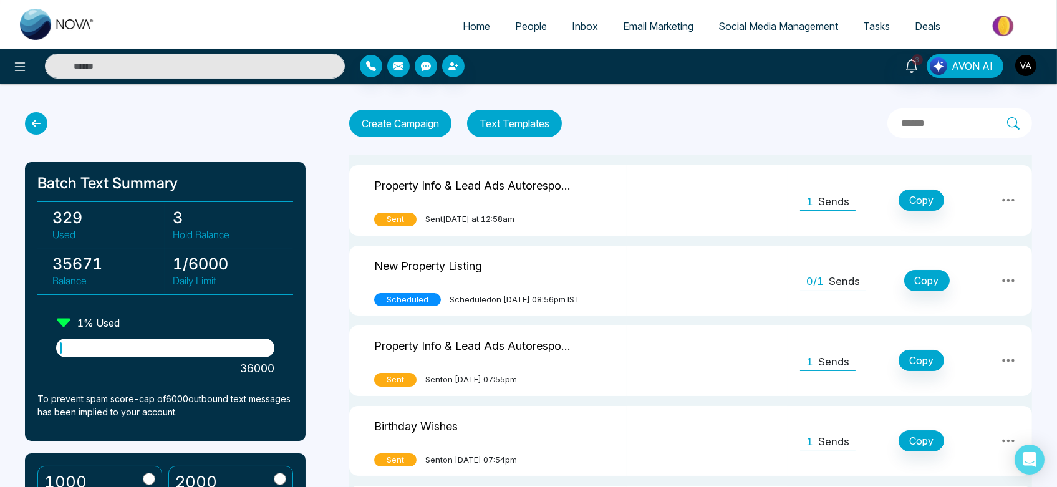
click at [461, 37] on link "Home" at bounding box center [476, 26] width 52 height 24
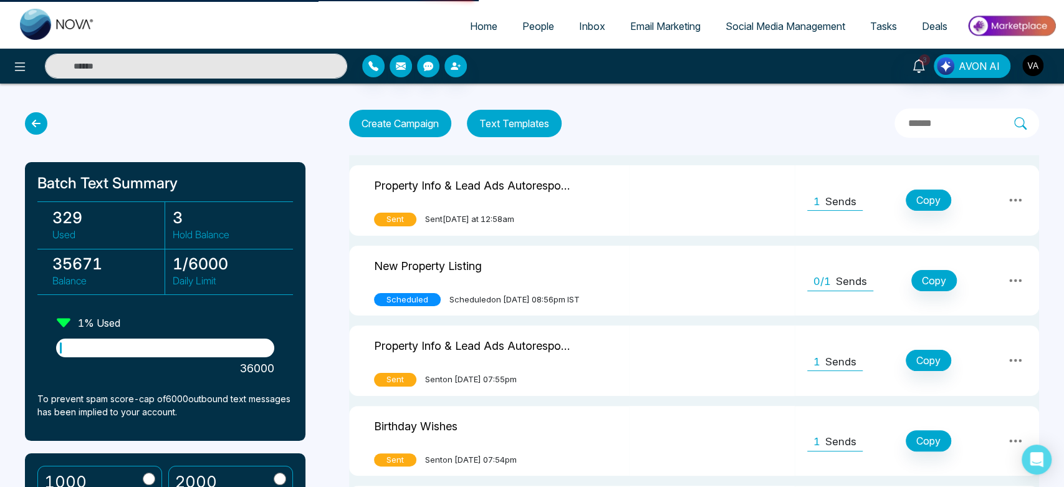
select select "*"
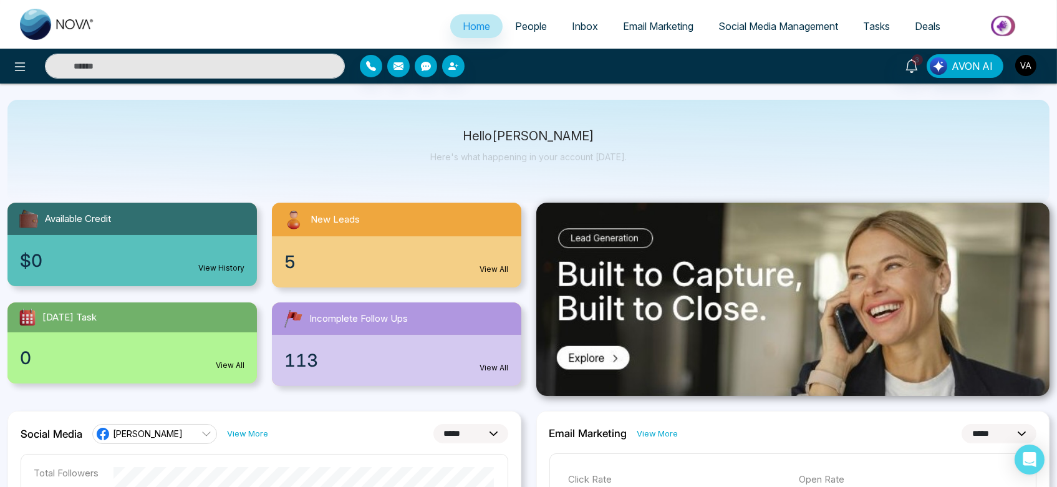
scroll to position [20, 0]
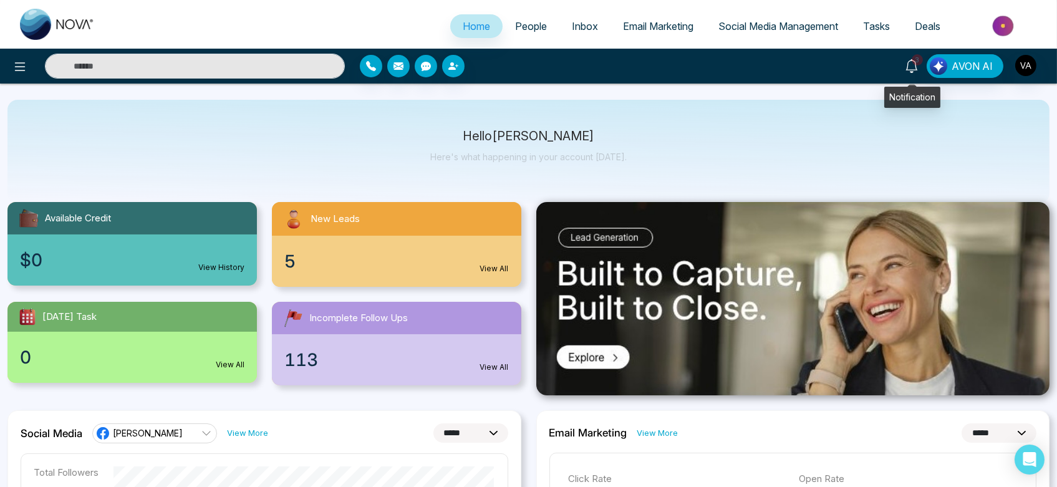
click at [908, 66] on icon at bounding box center [912, 66] width 14 height 14
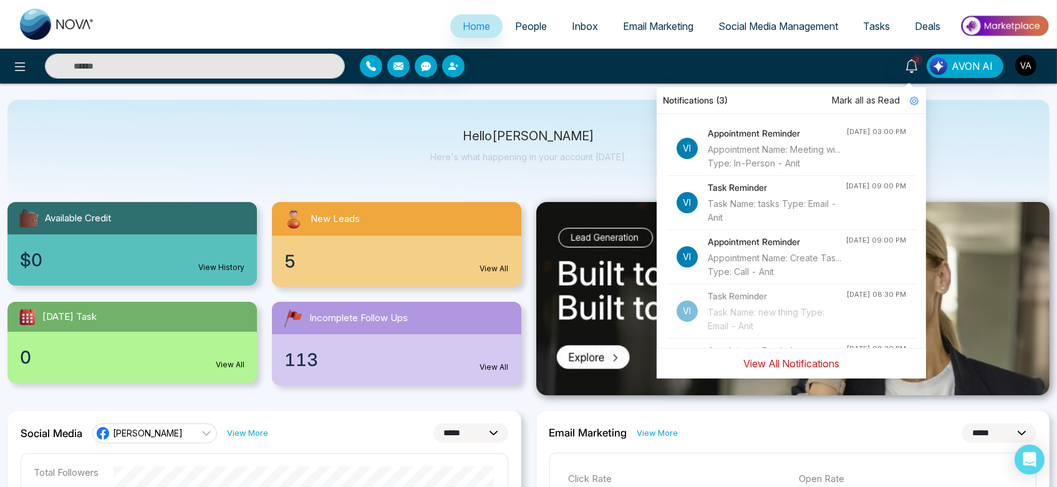
click at [768, 370] on button "View All Notifications" at bounding box center [791, 364] width 112 height 24
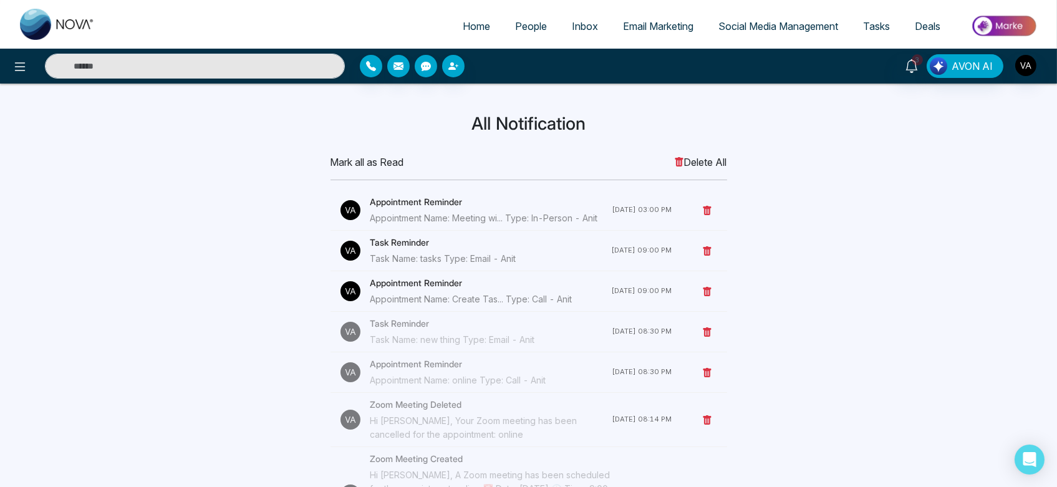
click at [364, 161] on span "Mark all as Read" at bounding box center [367, 162] width 74 height 15
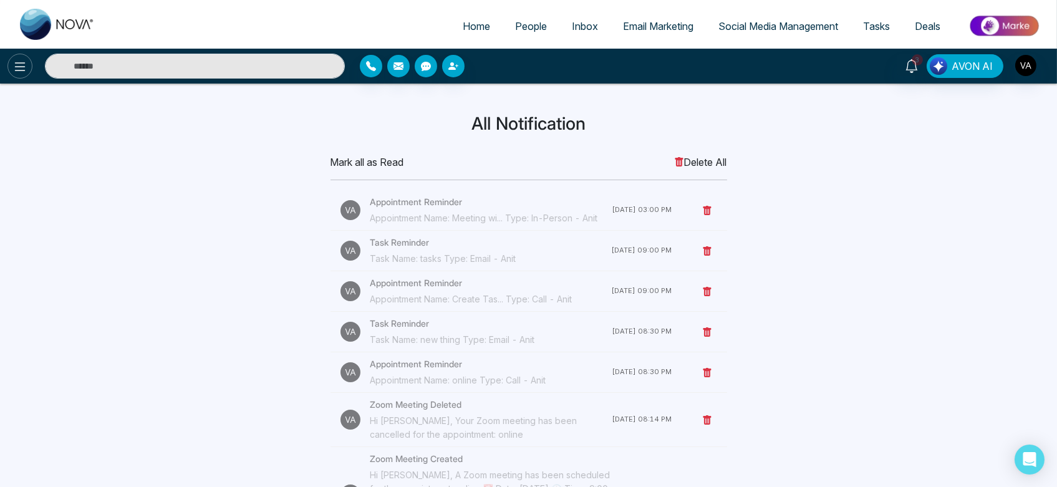
click at [15, 64] on icon at bounding box center [19, 66] width 15 height 15
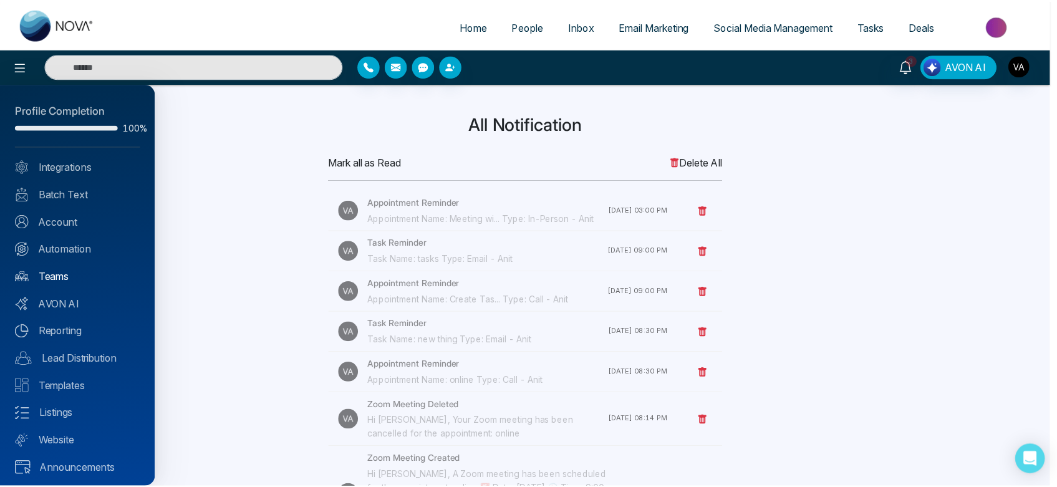
scroll to position [3, 0]
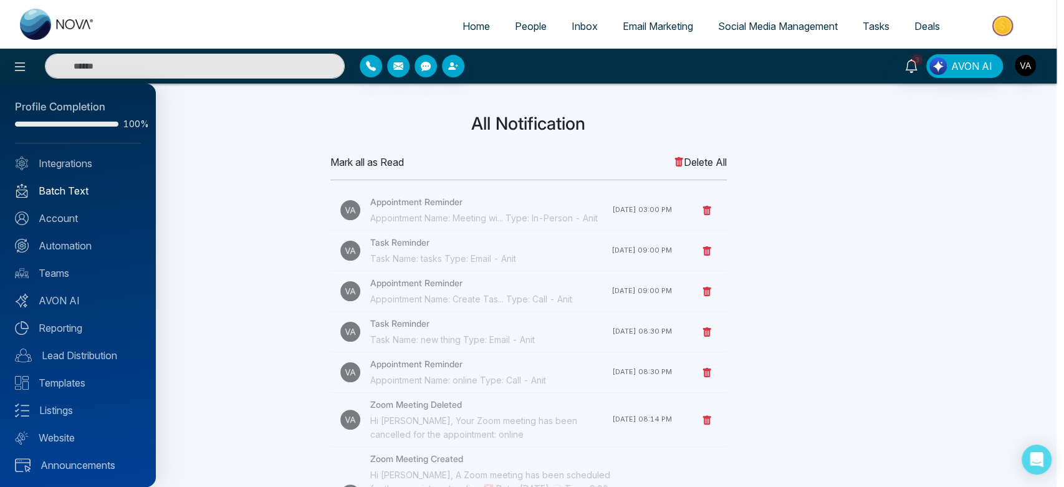
click at [77, 193] on link "Batch Text" at bounding box center [78, 190] width 126 height 15
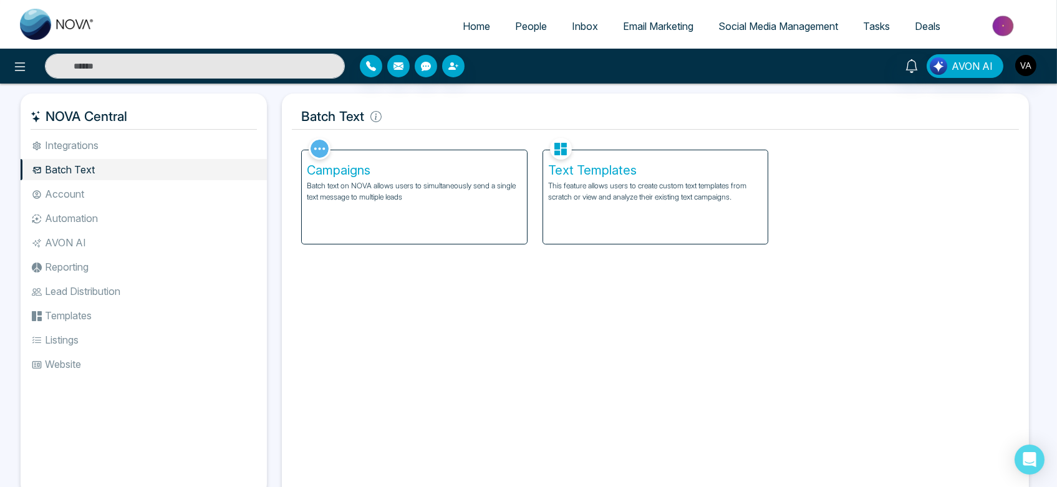
scroll to position [43, 0]
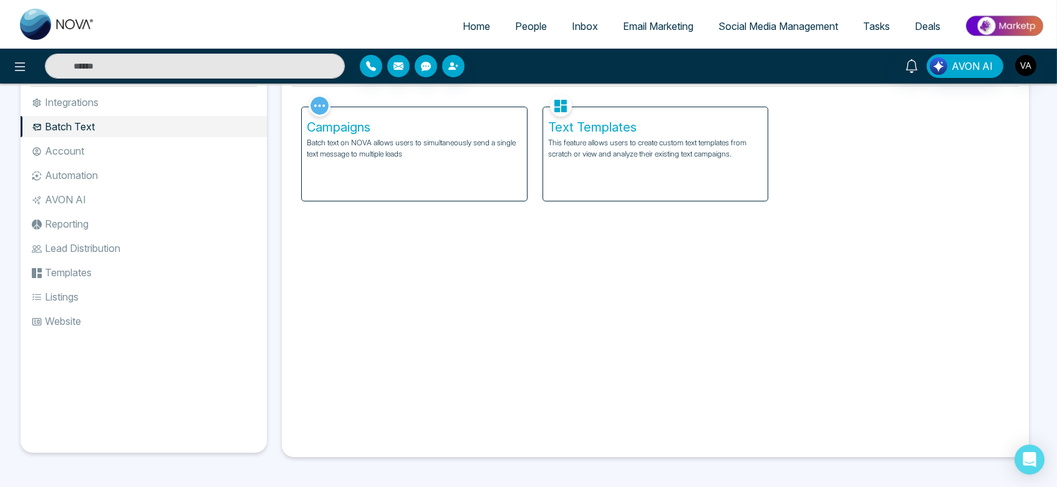
click at [107, 147] on li "Account" at bounding box center [144, 150] width 246 height 21
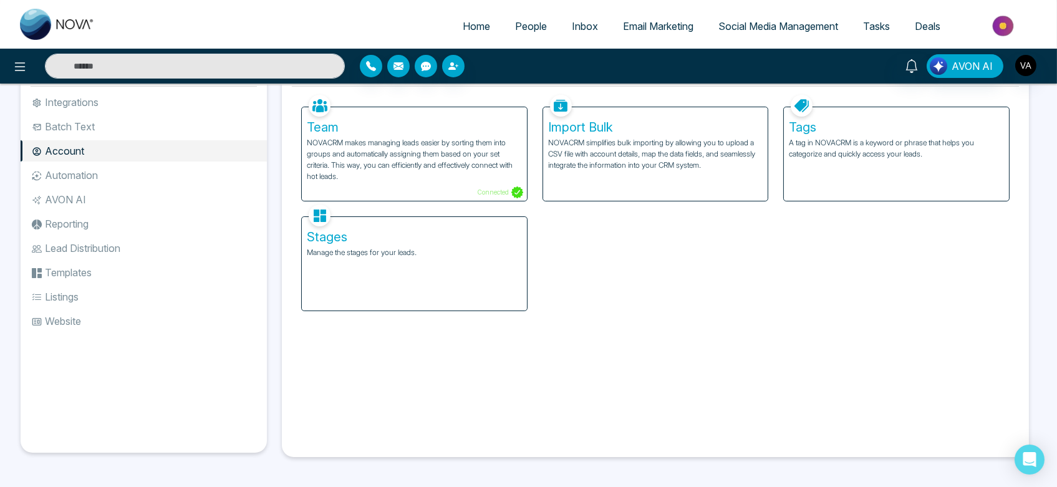
click at [90, 125] on li "Batch Text" at bounding box center [144, 126] width 246 height 21
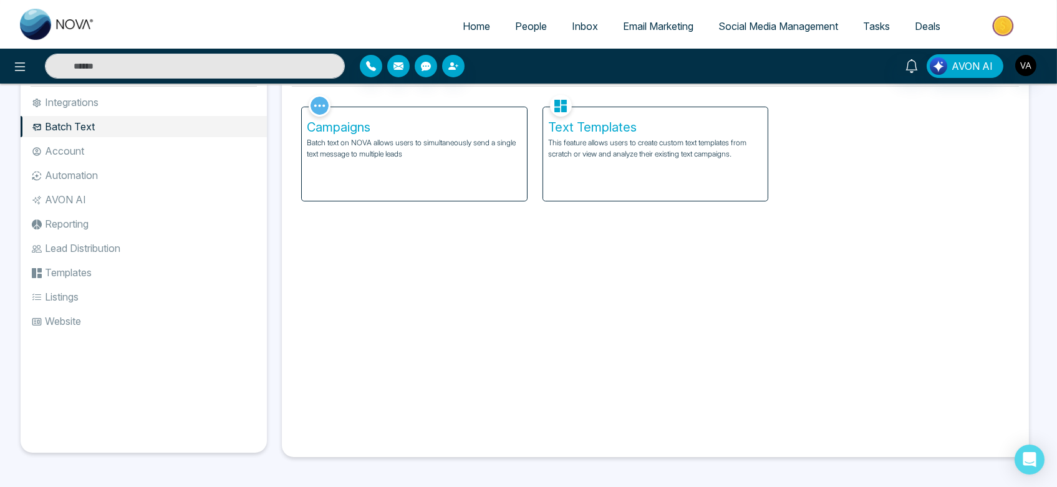
click at [425, 178] on div "Campaigns Batch text on NOVA allows users to simultaneously send a single text …" at bounding box center [414, 154] width 225 height 94
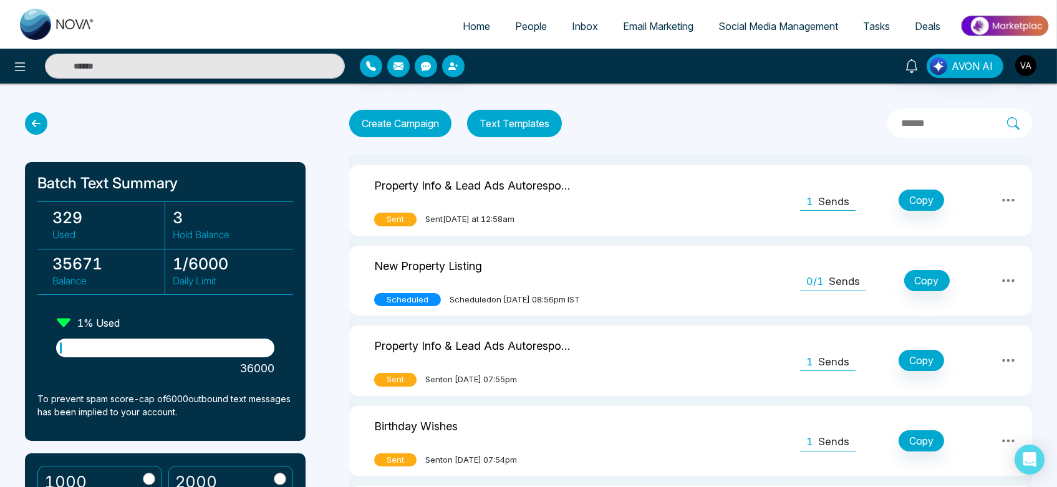
click at [838, 211] on td "1 Sends Copy" at bounding box center [909, 200] width 244 height 70
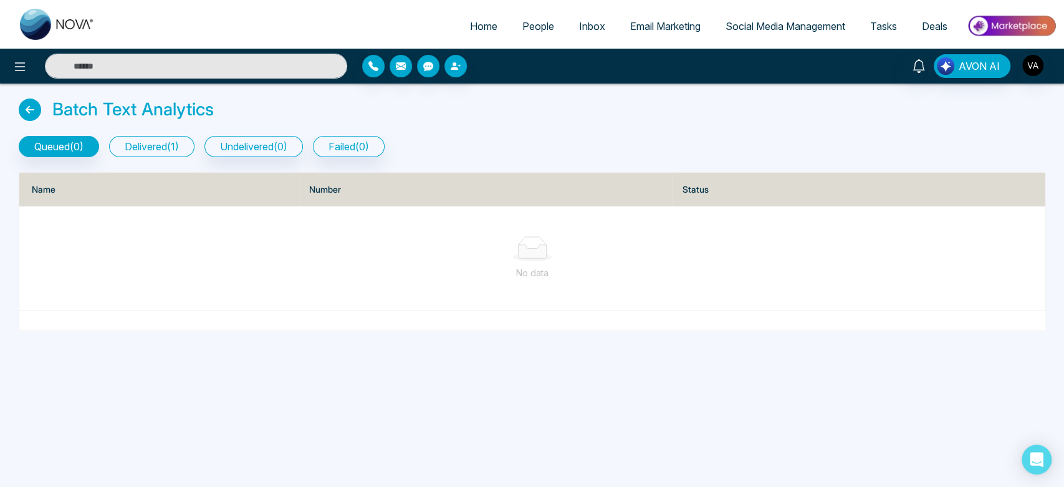
click at [179, 146] on button "delivered ( 1 )" at bounding box center [151, 146] width 85 height 21
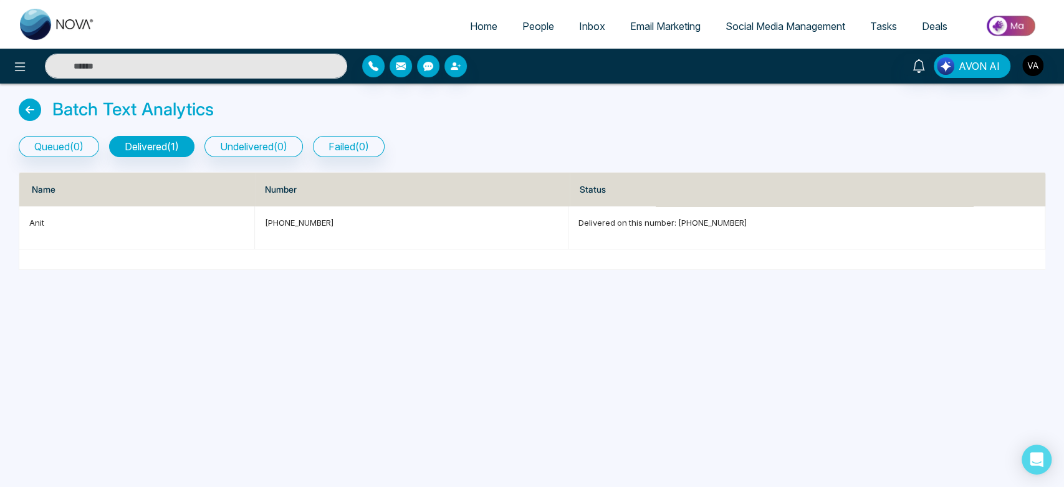
click at [32, 105] on icon at bounding box center [30, 110] width 22 height 22
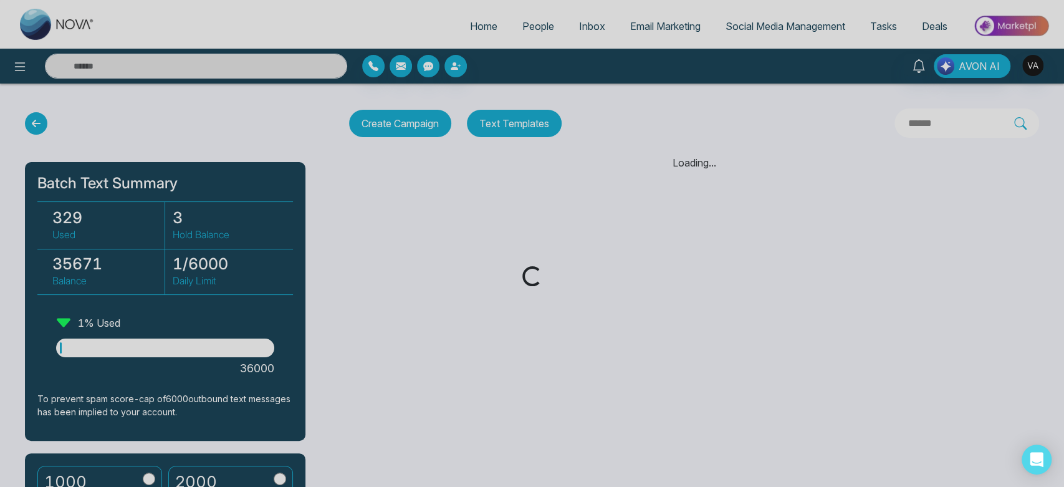
click at [258, 195] on div "Loading..." at bounding box center [532, 243] width 1064 height 487
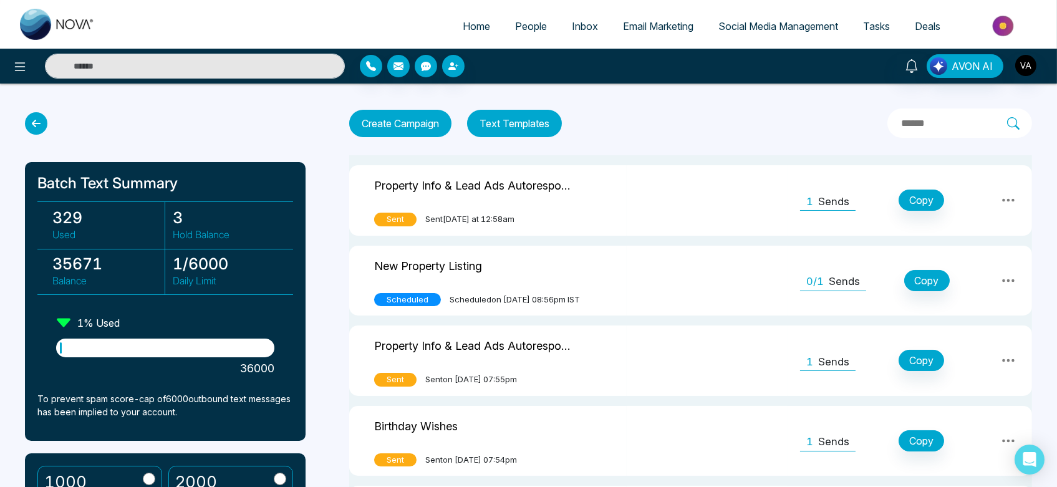
click at [468, 28] on span "Home" at bounding box center [476, 26] width 27 height 12
select select "*"
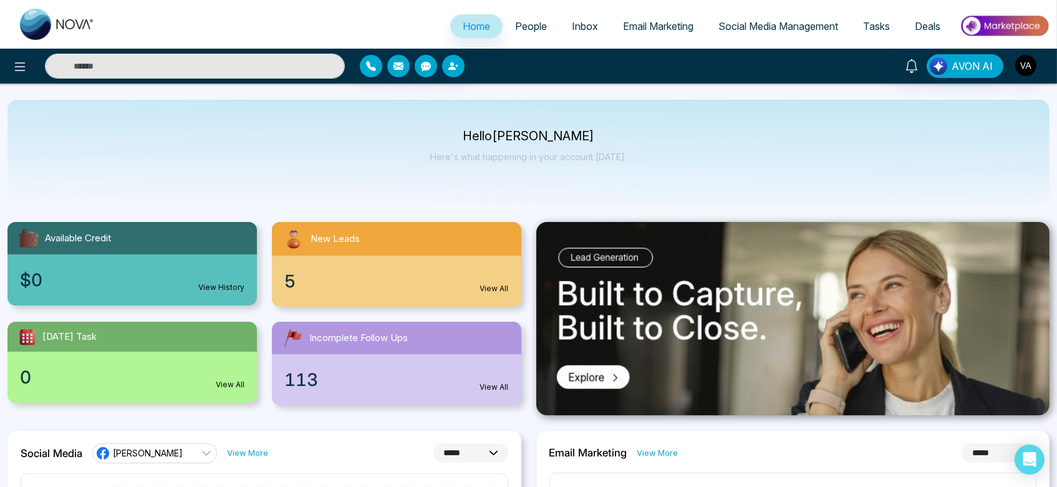
click at [542, 26] on link "People" at bounding box center [530, 26] width 57 height 24
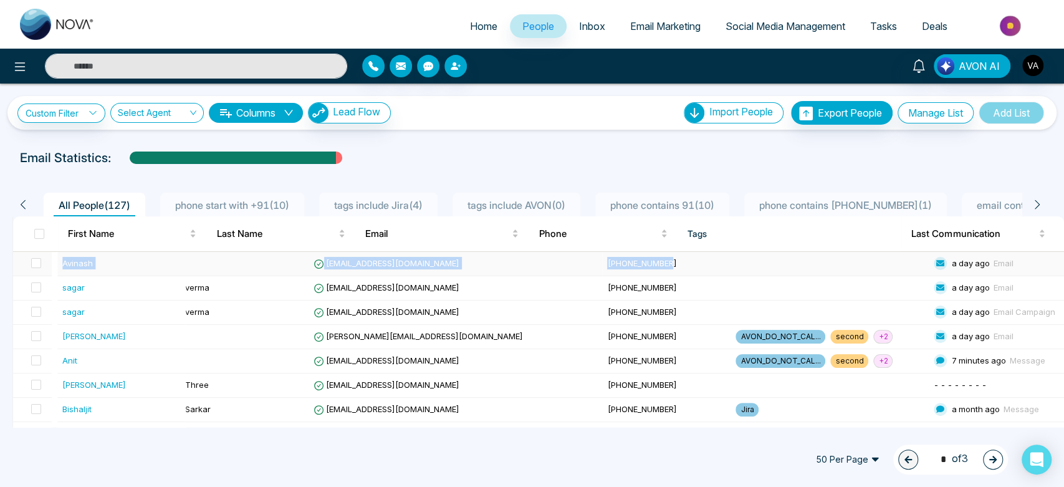
drag, startPoint x: 59, startPoint y: 258, endPoint x: 655, endPoint y: 255, distance: 595.4
click at [655, 255] on tr "Avinash [EMAIL_ADDRESS][DOMAIN_NAME] [PHONE_NUMBER] a day ago Email" at bounding box center [538, 264] width 1051 height 24
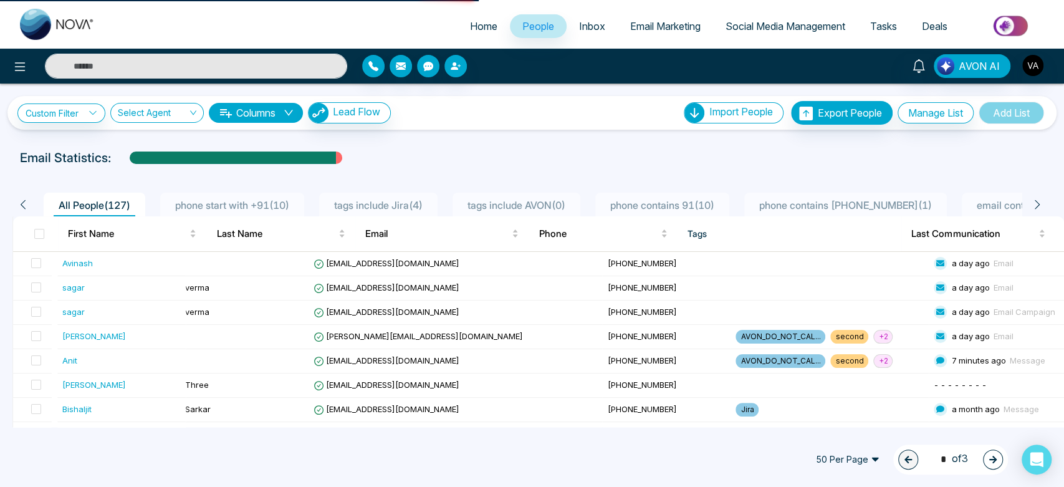
click at [612, 140] on div "Custom Filter Choose a filter Cancel Apply Select Agent Columns Lead Flow Impor…" at bounding box center [532, 256] width 1064 height 344
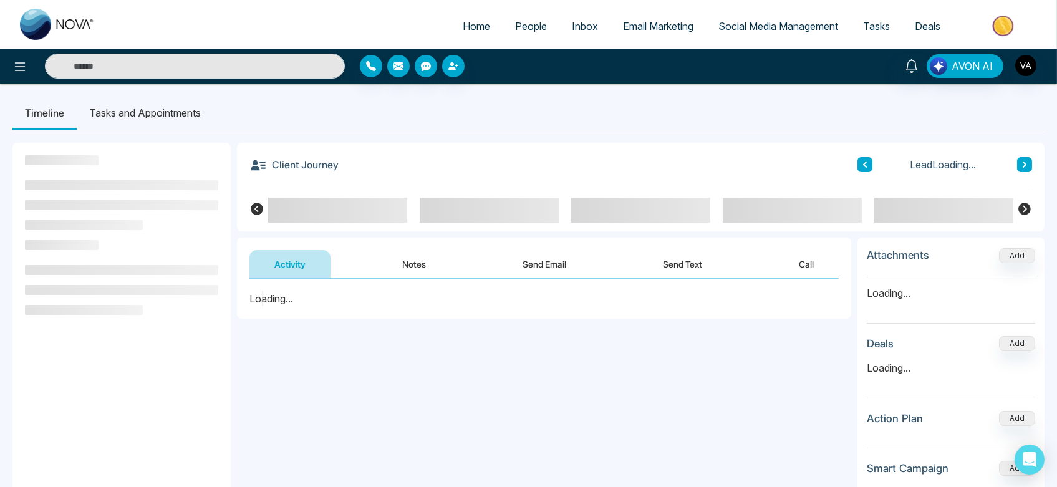
click at [463, 29] on span "Home" at bounding box center [476, 26] width 27 height 12
select select "*"
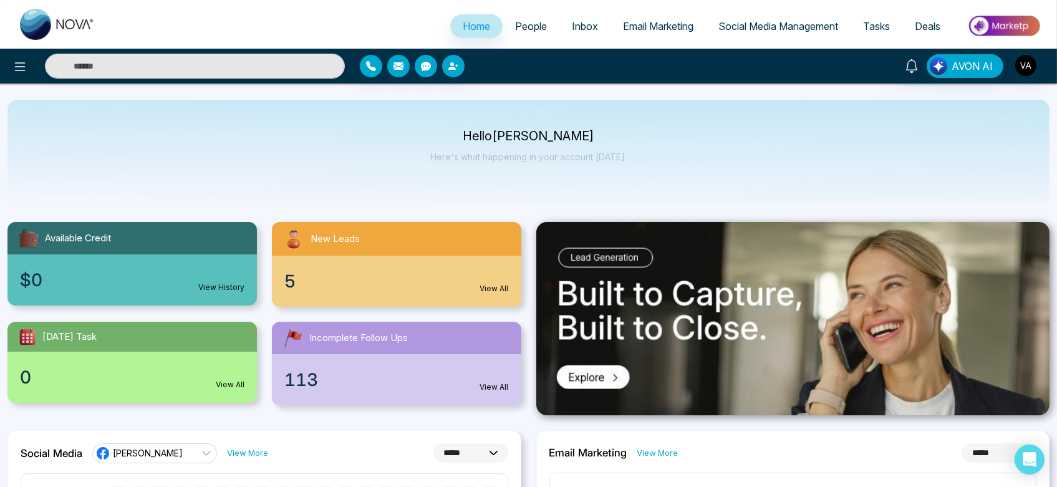
click at [541, 37] on link "People" at bounding box center [530, 26] width 57 height 24
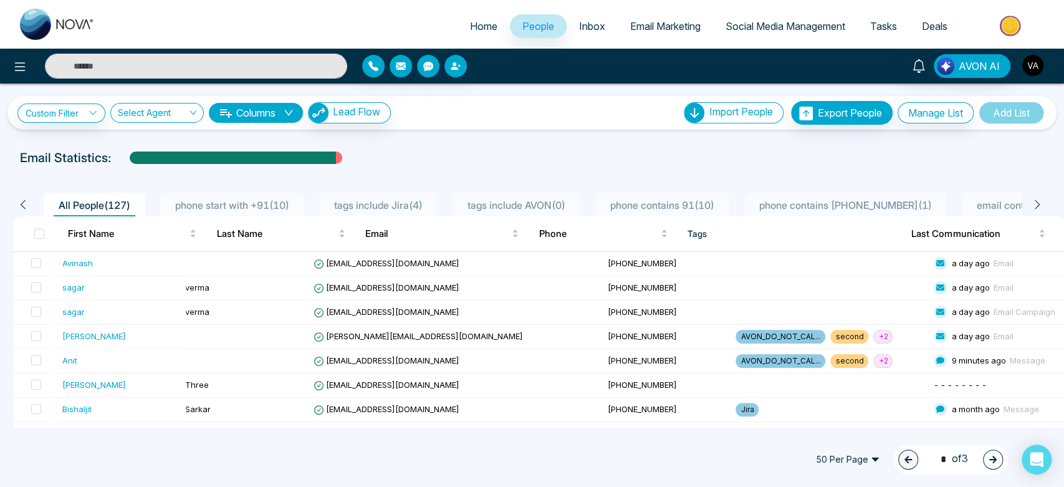
click at [1037, 57] on img "button" at bounding box center [1032, 65] width 21 height 21
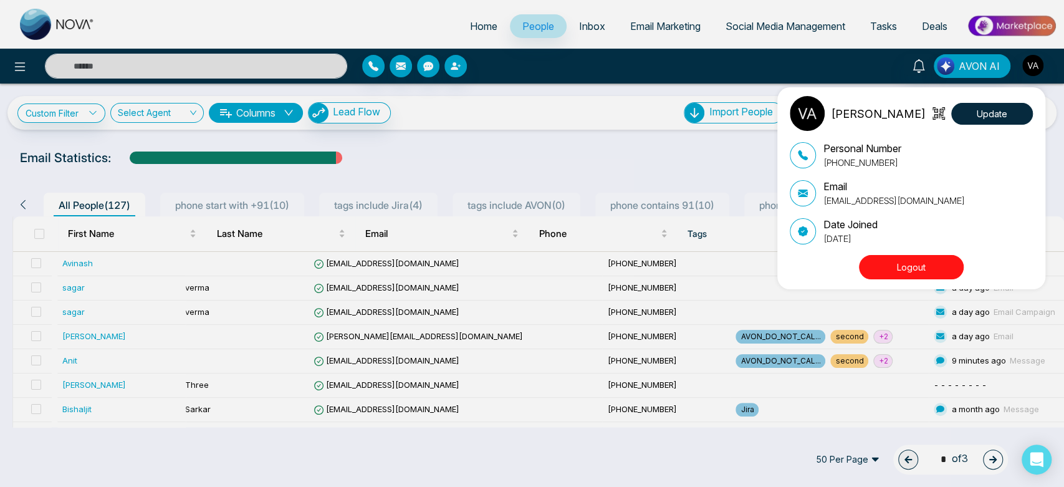
click at [906, 268] on button "Logout" at bounding box center [911, 267] width 105 height 24
